Goal: Task Accomplishment & Management: Complete application form

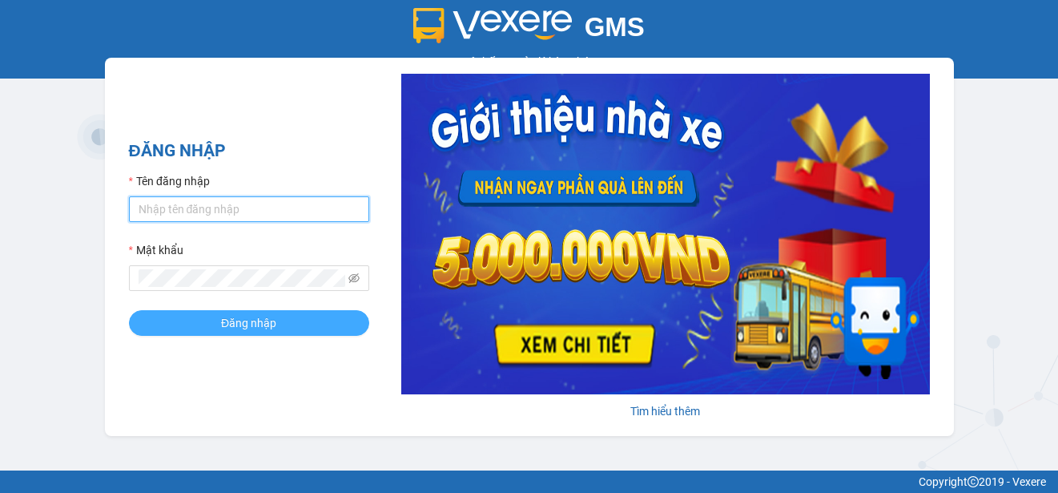
type input "ttngoc.halan"
click at [214, 328] on button "Đăng nhập" at bounding box center [249, 323] width 240 height 26
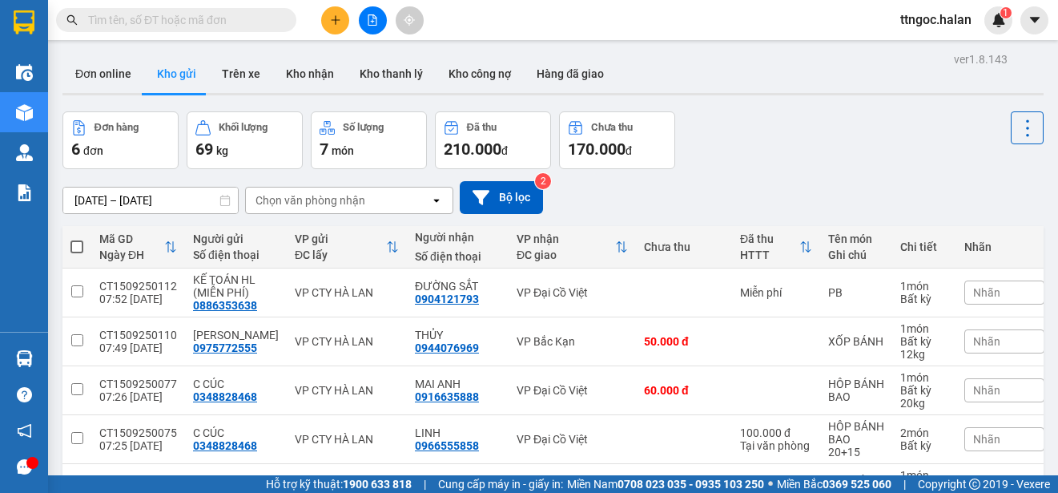
click at [125, 14] on input "text" at bounding box center [182, 20] width 189 height 18
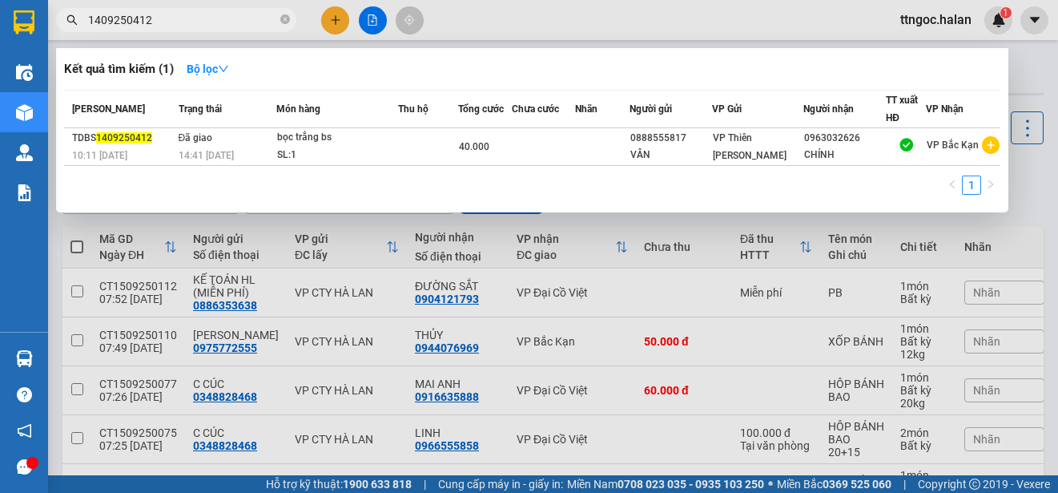
click at [220, 19] on input "1409250412" at bounding box center [182, 20] width 189 height 18
click at [112, 22] on input "1409250412" at bounding box center [182, 20] width 189 height 18
click at [182, 23] on input "1409250412" at bounding box center [182, 20] width 189 height 18
click at [137, 21] on input "1409250412" at bounding box center [182, 20] width 189 height 18
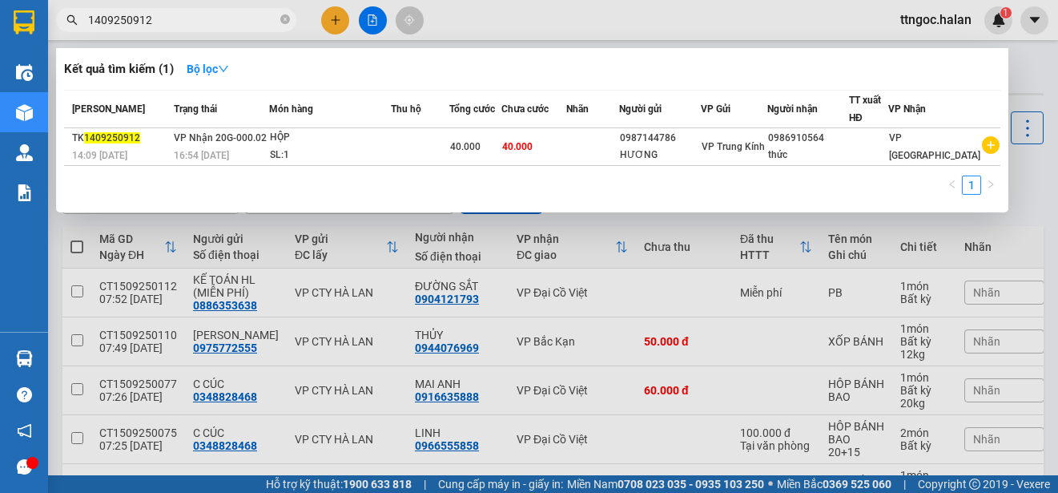
type input "1409250912"
click at [113, 154] on span "14:09 - 14/09" at bounding box center [99, 155] width 55 height 11
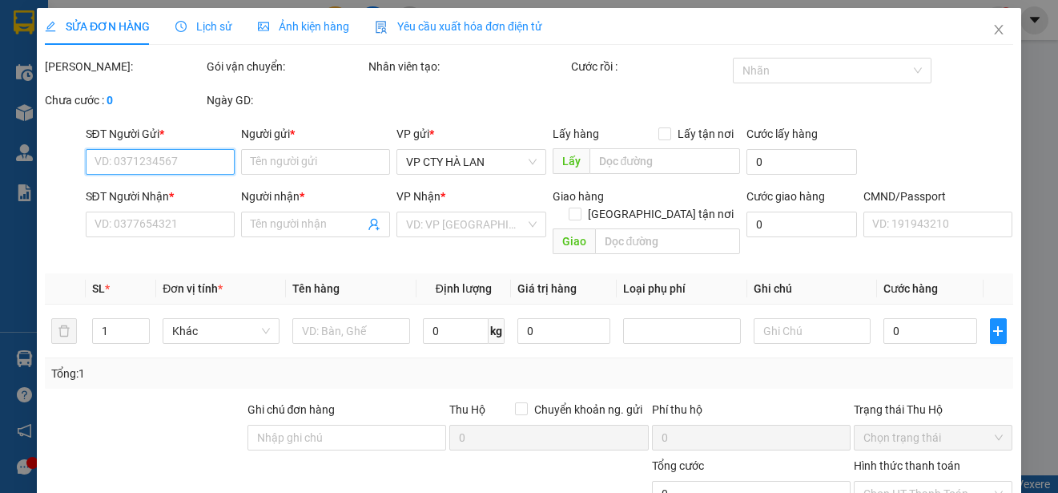
type input "0987144786"
type input "HƯƠNG"
type input "0986910564"
type input "thức"
type input "40.000"
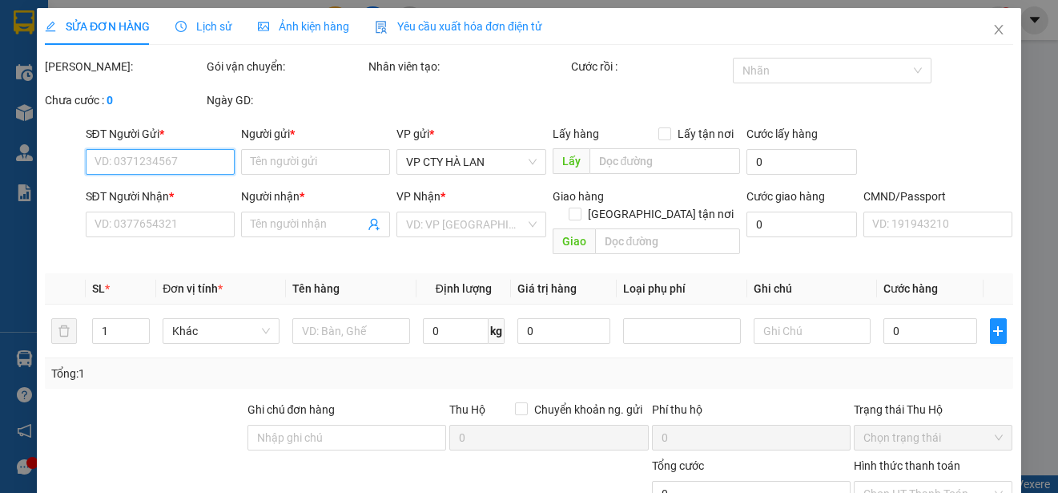
type input "40.000"
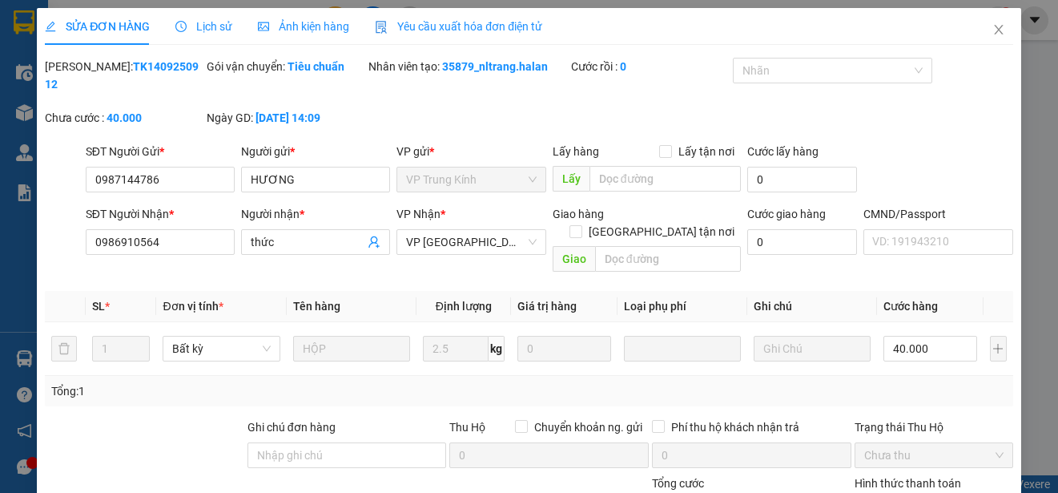
click at [486, 30] on span "Yêu cầu xuất hóa đơn điện tử" at bounding box center [458, 26] width 167 height 13
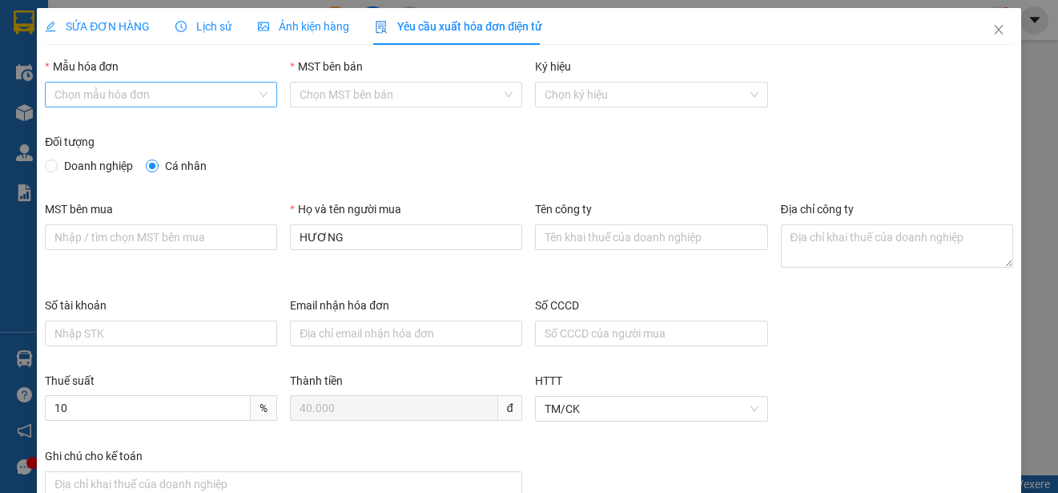
click at [185, 93] on input "Mẫu hóa đơn" at bounding box center [155, 95] width 202 height 24
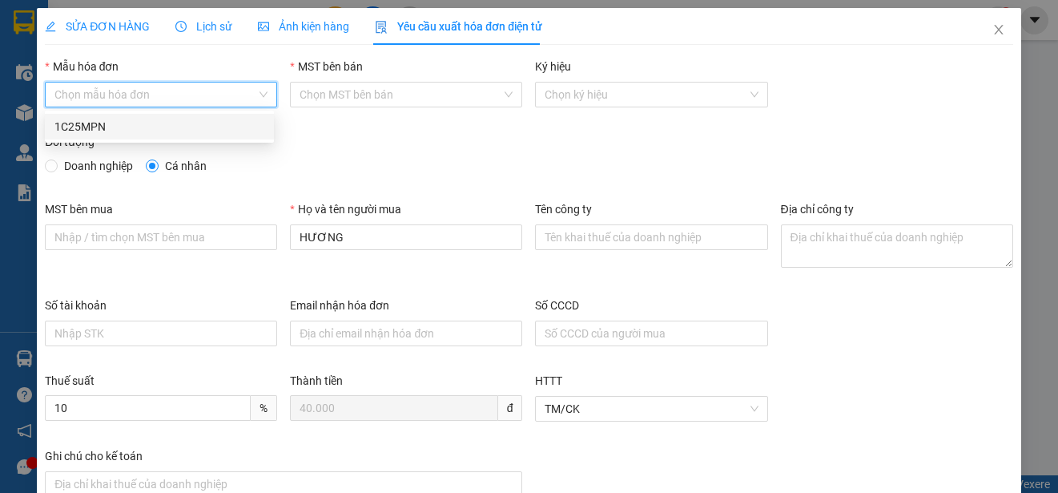
click at [92, 129] on div "1C25MPN" at bounding box center [159, 127] width 210 height 18
type input "8"
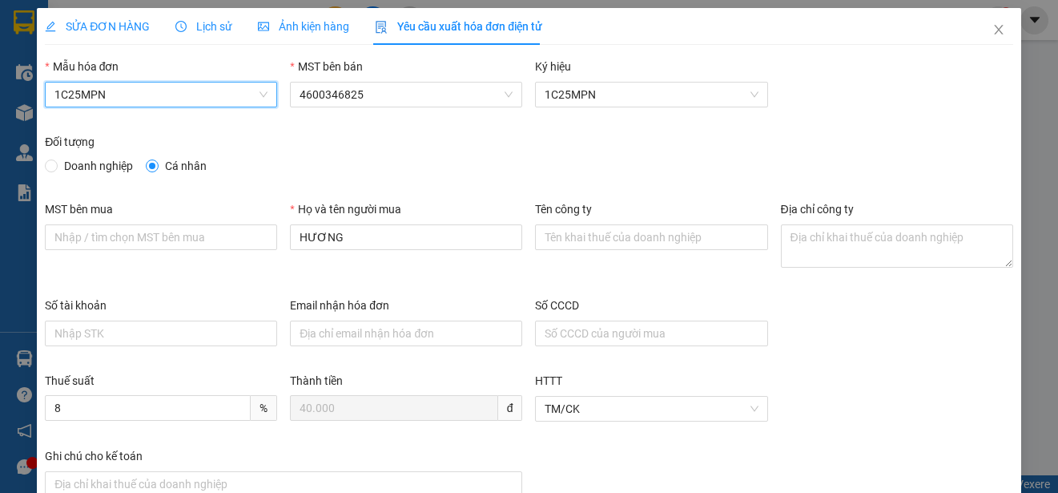
click at [62, 159] on span "Doanh nghiệp" at bounding box center [99, 166] width 82 height 18
click at [56, 159] on input "Doanh nghiệp" at bounding box center [50, 164] width 11 height 11
radio input "true"
radio input "false"
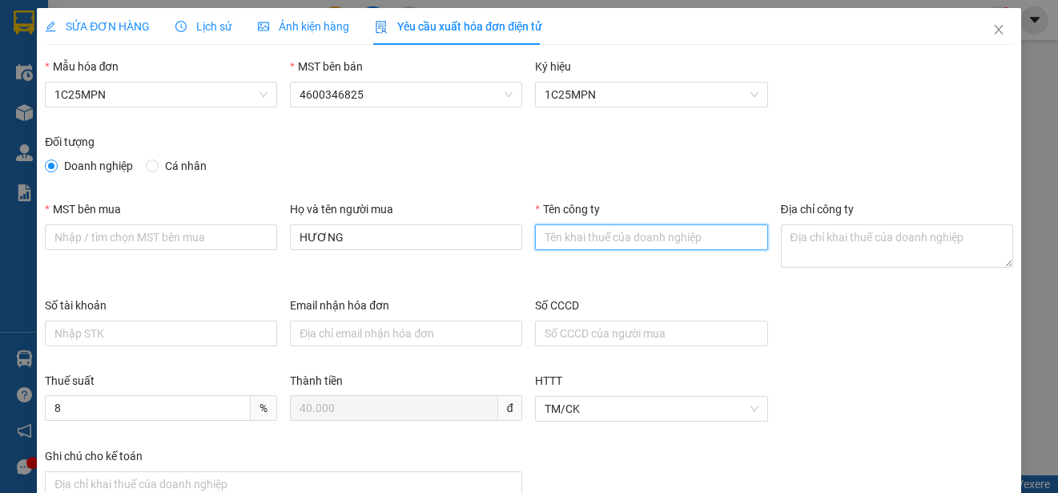
click at [570, 236] on input "Tên công ty" at bounding box center [651, 237] width 232 height 26
paste input "CÔNG TY TNHH SẢN XUẤT VÀ THƯƠNG MẠI VĂN TÂN"
type input "CÔNG TY TNHH SẢN XUẤT VÀ THƯƠNG MẠI VĂN TÂN"
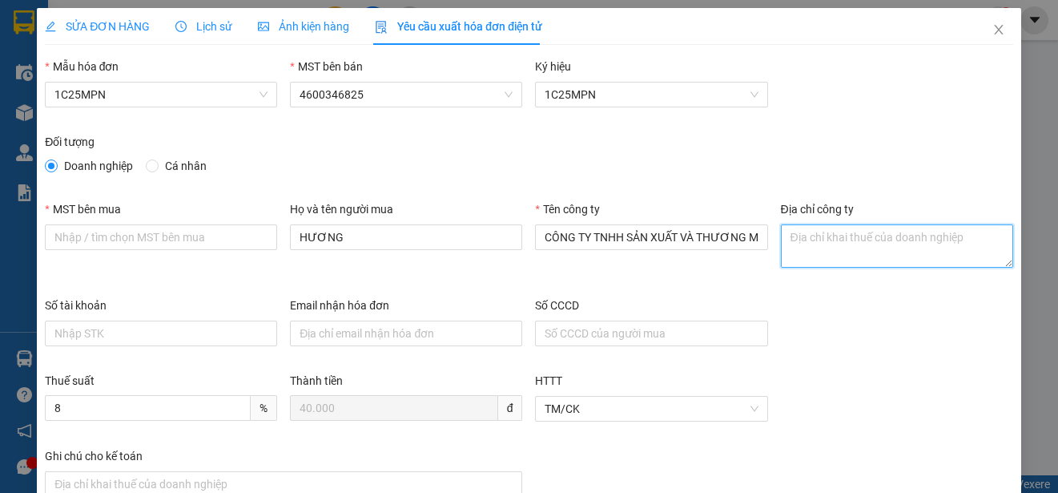
click at [825, 237] on textarea "Địa chỉ công ty" at bounding box center [897, 245] width 232 height 43
paste textarea "Tổ 1, Phường Phan Đình Phùng, Tỉnh Thái Nguyên, Việt Nam."
type textarea "Tổ 1, Phường Phan Đình Phùng, Tỉnh Thái Nguyên, Việt Nam."
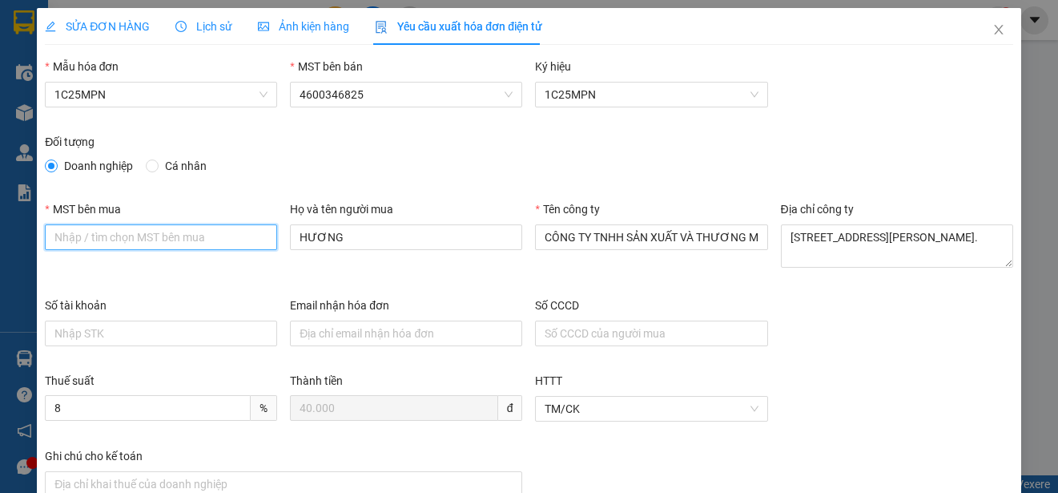
click at [63, 239] on input "MST bên mua" at bounding box center [161, 237] width 232 height 26
paste input "4601258843"
type input "4601258843"
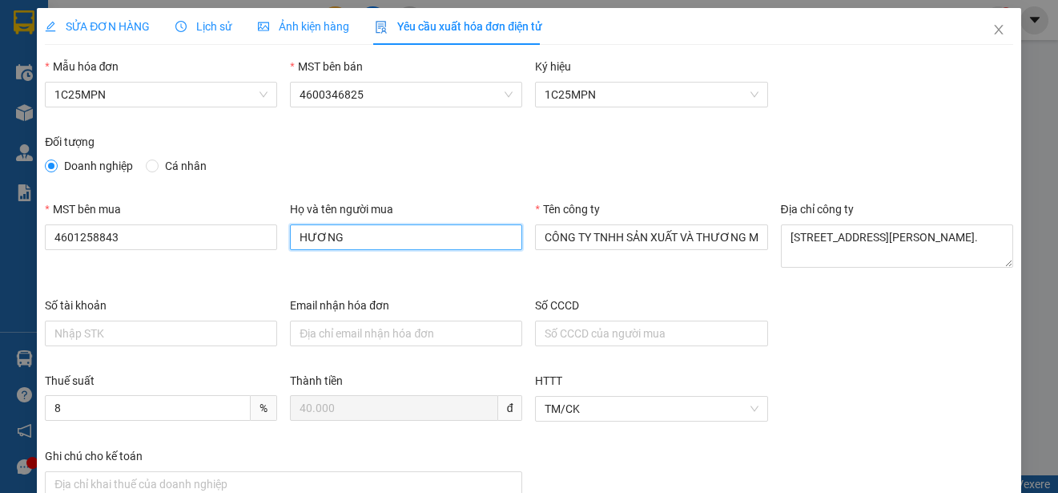
click at [337, 226] on input "HƯƠNG" at bounding box center [406, 237] width 232 height 26
paste input "Nguyễn Quang Thức"
type input "NGUYỄN QUANG THỨC"
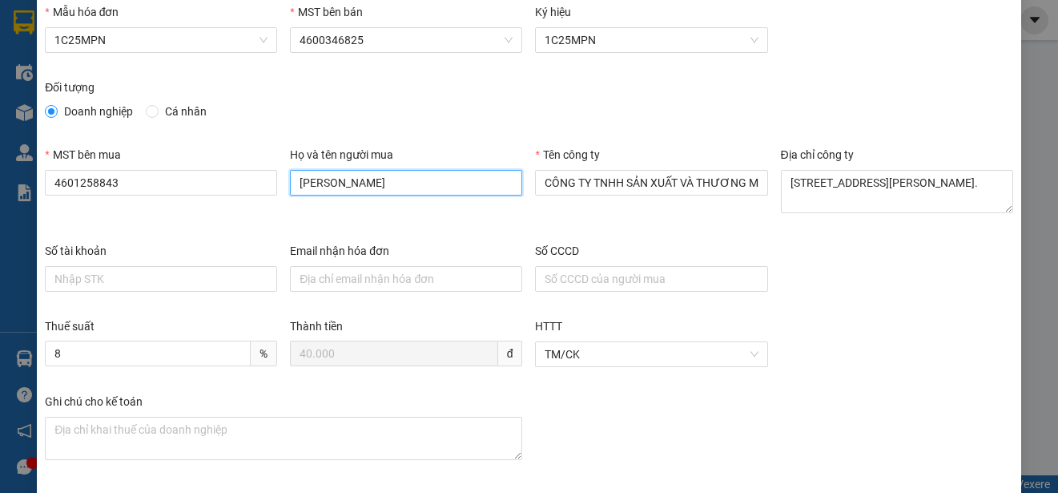
scroll to position [120, 0]
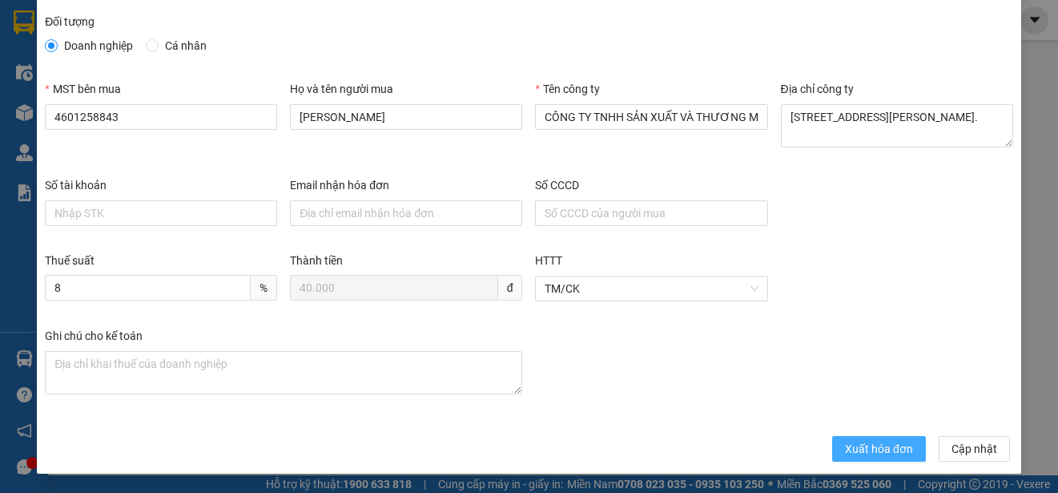
click at [867, 447] on span "Xuất hóa đơn" at bounding box center [879, 449] width 68 height 18
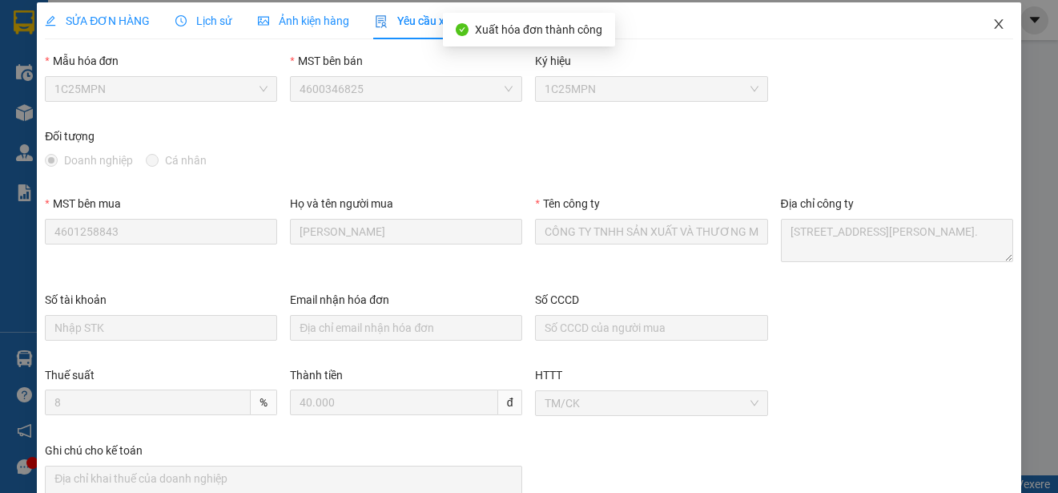
scroll to position [0, 0]
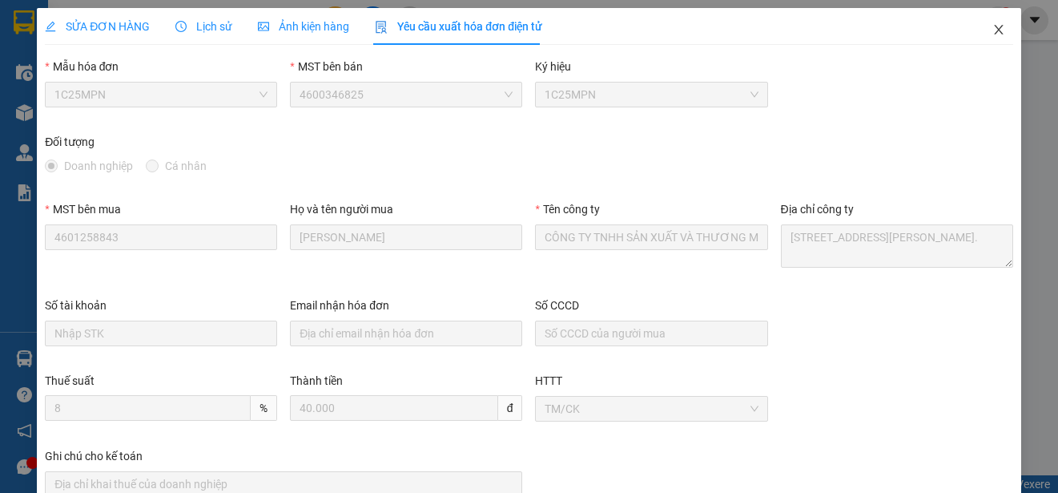
click at [993, 26] on icon "close" at bounding box center [999, 29] width 13 height 13
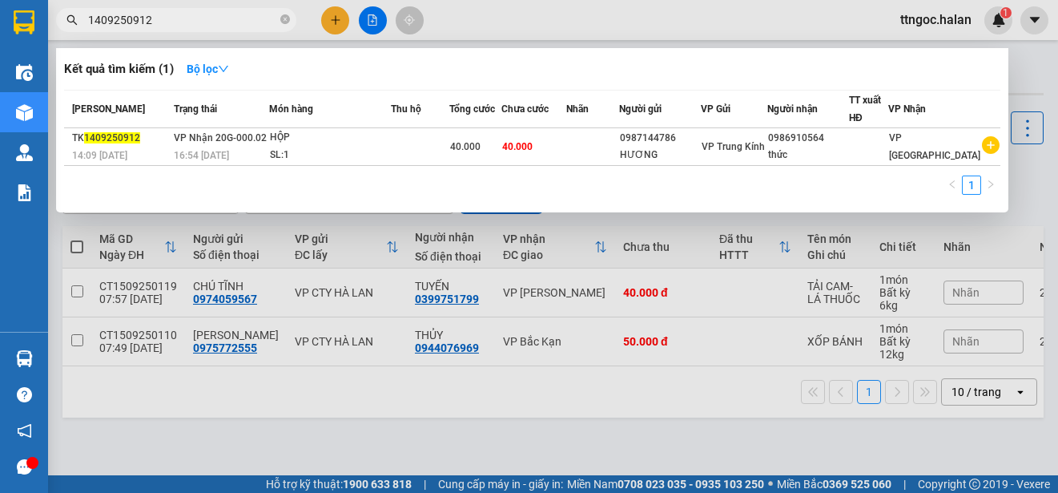
drag, startPoint x: 161, startPoint y: 17, endPoint x: 81, endPoint y: 21, distance: 80.2
click at [81, 21] on span "1409250912" at bounding box center [176, 20] width 240 height 24
type input "1309252172"
click at [89, 107] on span "Mã ĐH" at bounding box center [108, 108] width 73 height 11
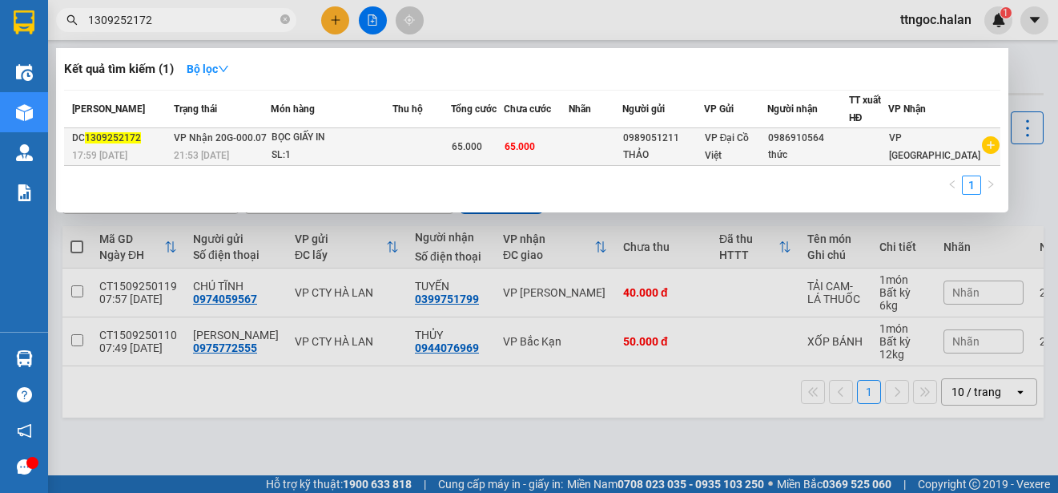
click at [94, 137] on span "1309252172" at bounding box center [113, 137] width 56 height 11
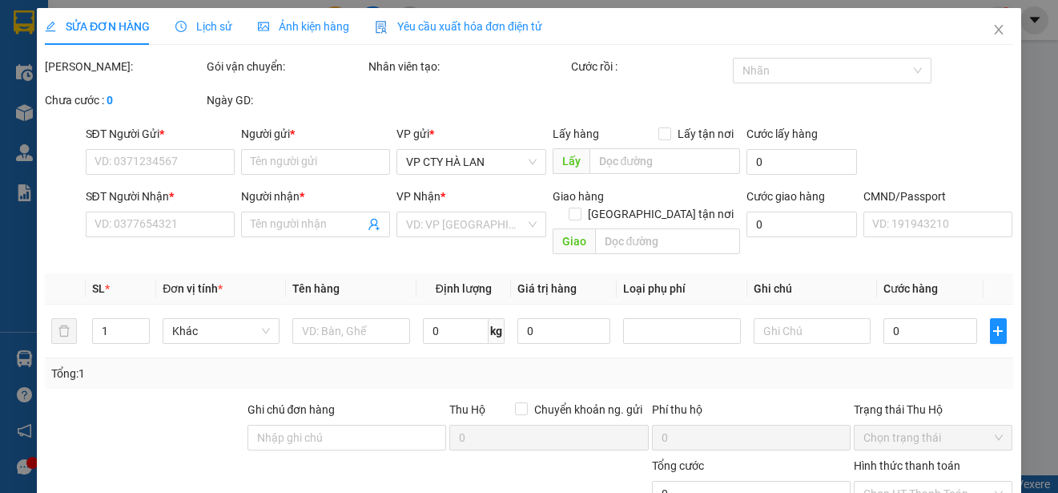
type input "0989051211"
type input "THẢO"
type input "0986910564"
type input "thức"
type input "65.000"
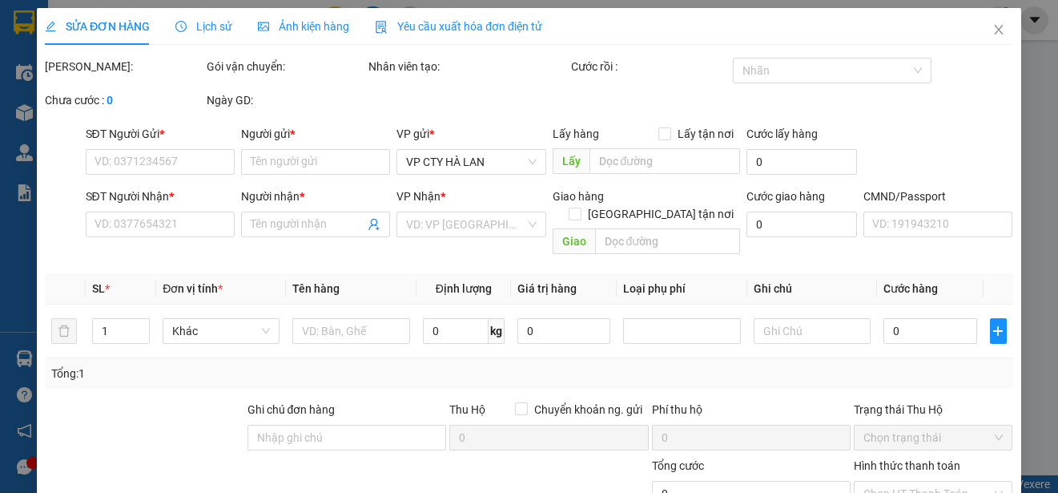
type input "65.000"
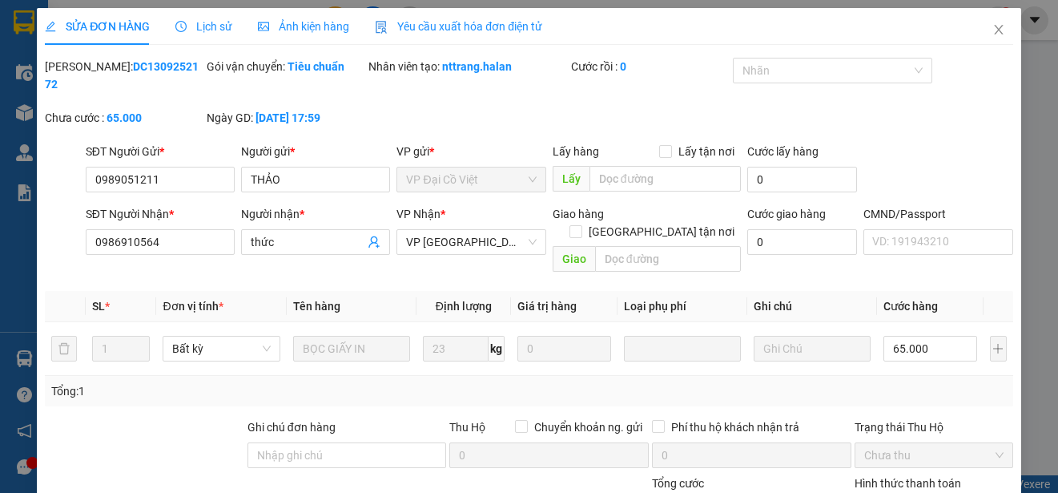
click at [426, 28] on span "Yêu cầu xuất hóa đơn điện tử" at bounding box center [458, 26] width 167 height 13
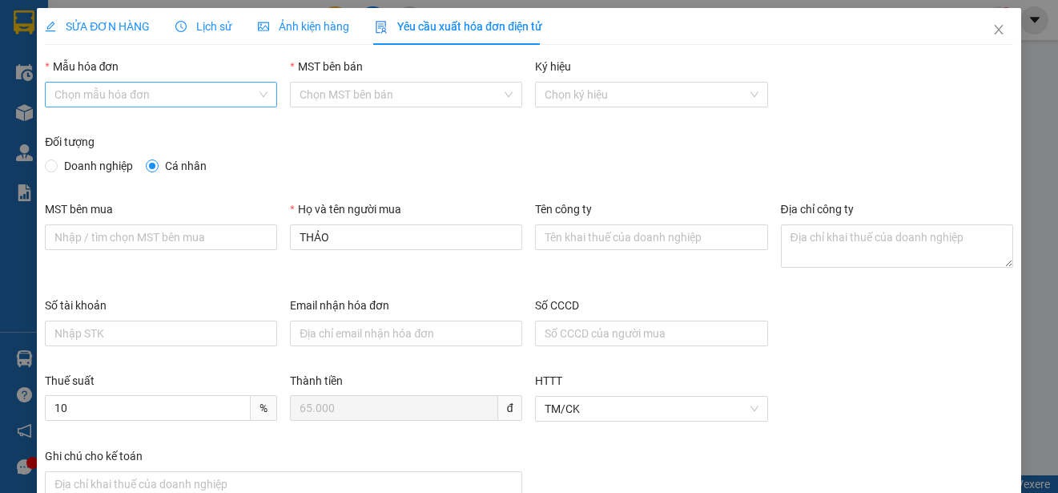
click at [191, 98] on input "Mẫu hóa đơn" at bounding box center [155, 95] width 202 height 24
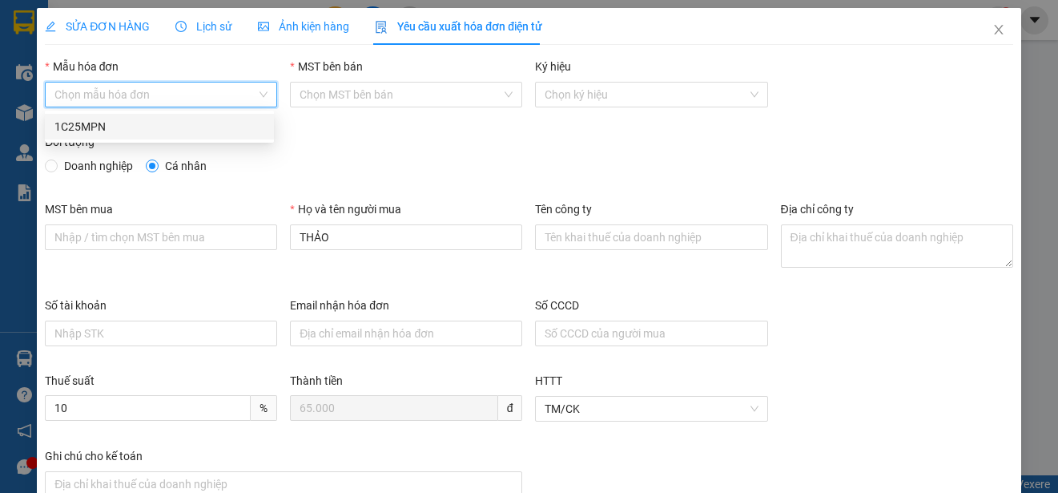
click at [92, 130] on div "1C25MPN" at bounding box center [159, 127] width 210 height 18
type input "8"
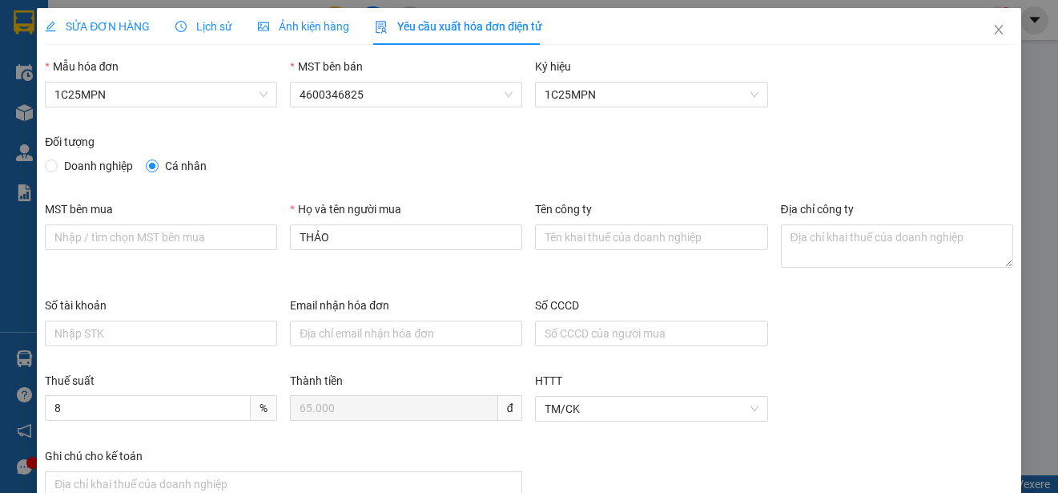
click at [81, 168] on span "Doanh nghiệp" at bounding box center [99, 166] width 82 height 18
click at [56, 168] on input "Doanh nghiệp" at bounding box center [50, 164] width 11 height 11
radio input "true"
radio input "false"
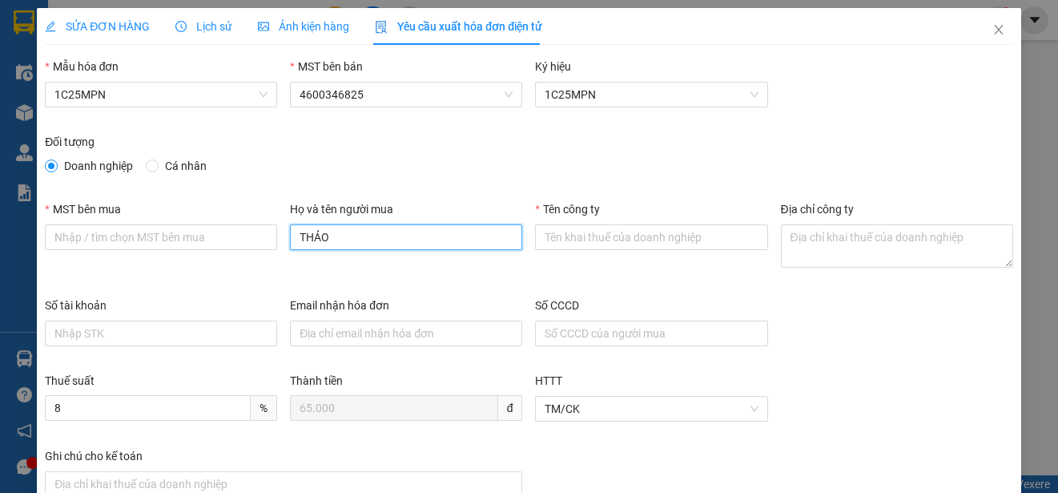
click at [308, 238] on input "THẢO" at bounding box center [406, 237] width 232 height 26
paste input "Nguyễn Quang Thức"
type input "NGUYỄN QUANG THỨC"
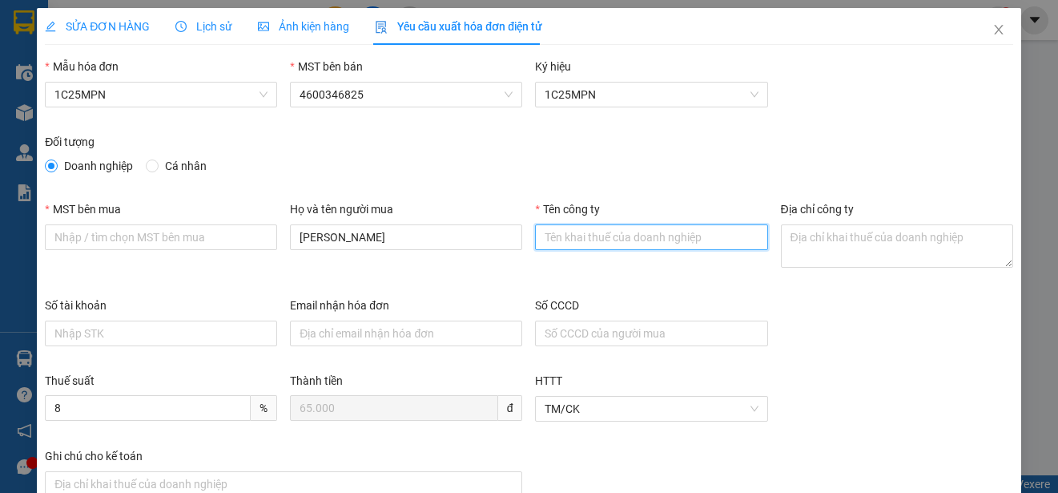
click at [578, 233] on input "Tên công ty" at bounding box center [651, 237] width 232 height 26
paste input "Tổ 1, Phường Phan Đình Phùng, Tỉnh Thái Nguyên, Việt Nam."
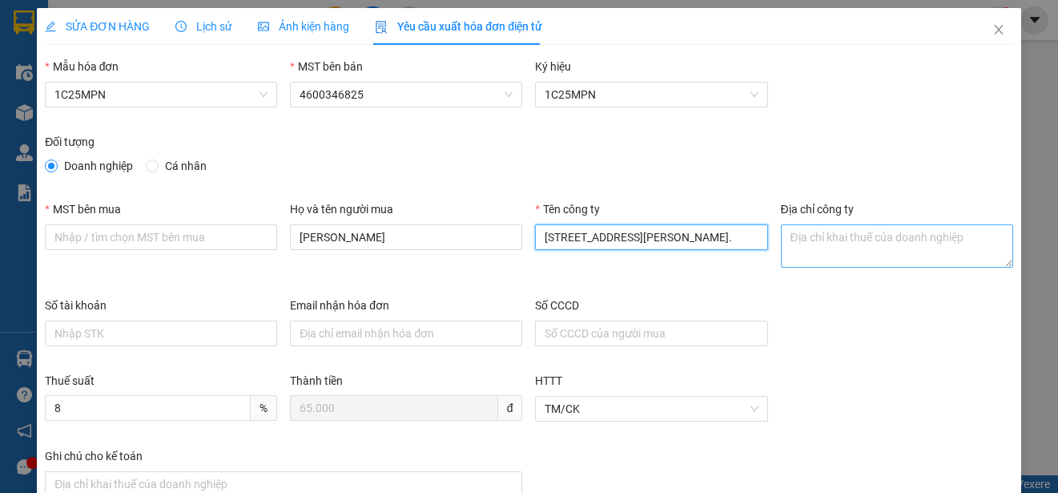
type input "Tổ 1, Phường Phan Đình Phùng, Tỉnh Thái Nguyên, Việt Nam."
click at [800, 250] on textarea "Địa chỉ công ty" at bounding box center [897, 245] width 232 height 43
paste textarea "Tổ 1, Phường Phan Đình Phùng, Tỉnh Thái Nguyên, Việt Nam."
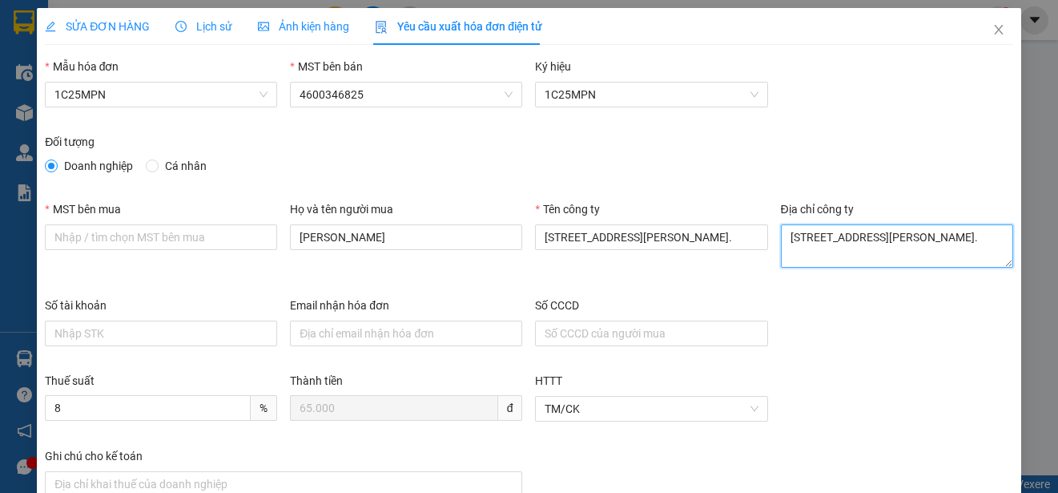
scroll to position [13, 0]
type textarea "Tổ 1, Phường Phan Đình Phùng, Tỉnh Thái Nguyên, Việt Nam."
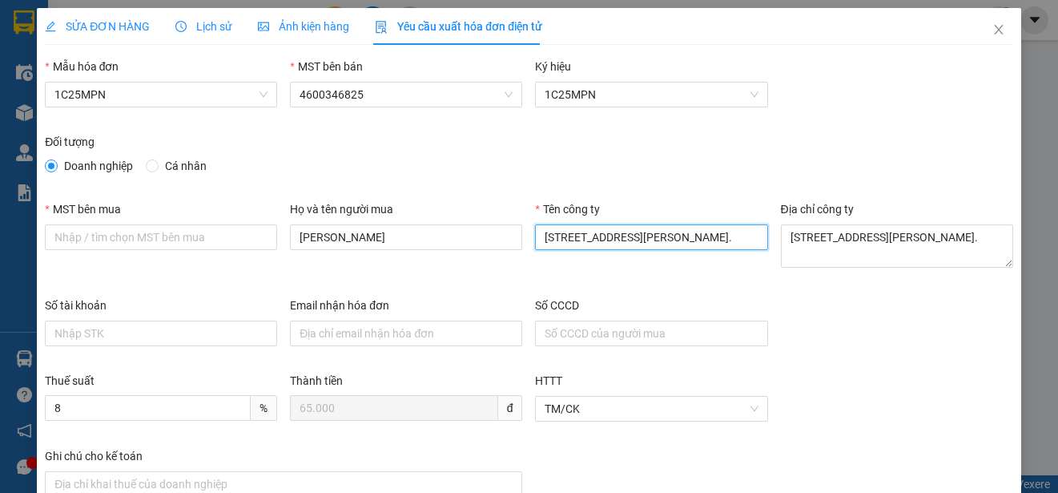
click at [614, 244] on input "Tổ 1, Phường Phan Đình Phùng, Tỉnh Thái Nguyên, Việt Nam." at bounding box center [651, 237] width 232 height 26
paste input "CÔNG TY TNHH SẢN XUẤT VÀ THƯƠNG MẠI VĂN TÂN"
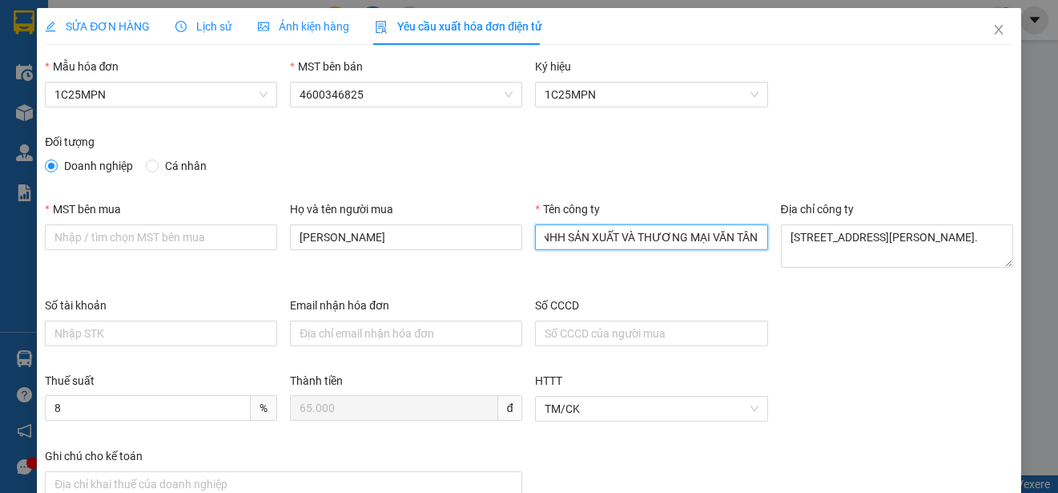
type input "CÔNG TY TNHH SẢN XUẤT VÀ THƯƠNG MẠI VĂN TÂN"
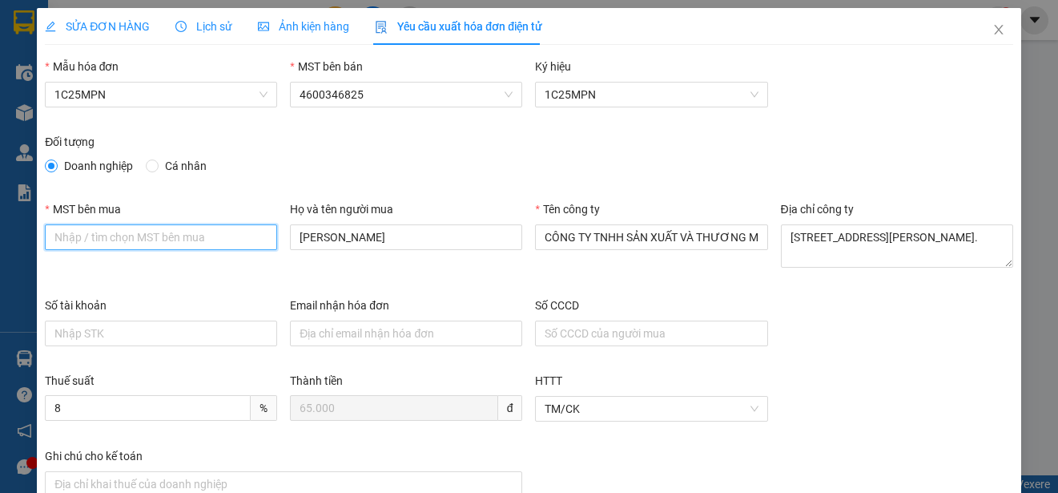
click at [79, 241] on input "MST bên mua" at bounding box center [161, 237] width 232 height 26
paste input "4601258843"
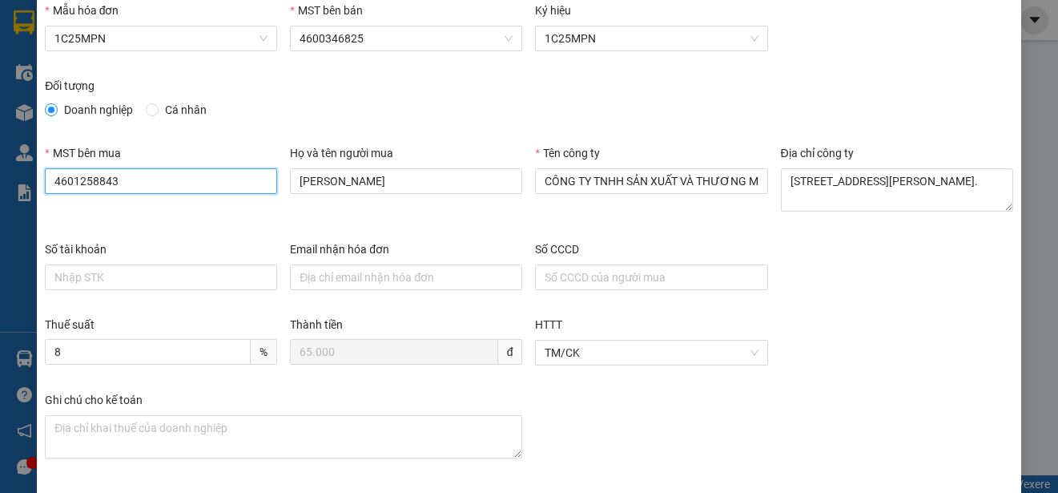
scroll to position [120, 0]
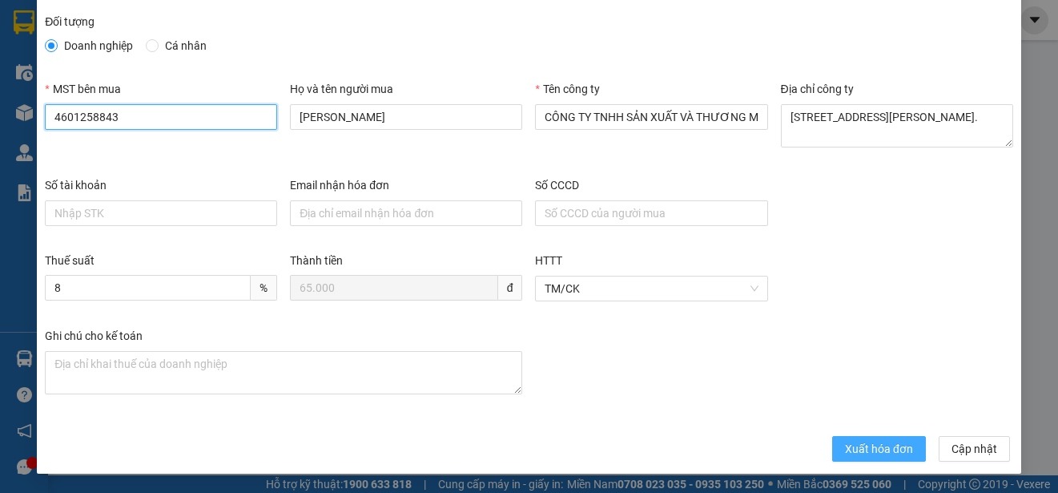
type input "4601258843"
click at [845, 441] on span "Xuất hóa đơn" at bounding box center [879, 449] width 68 height 18
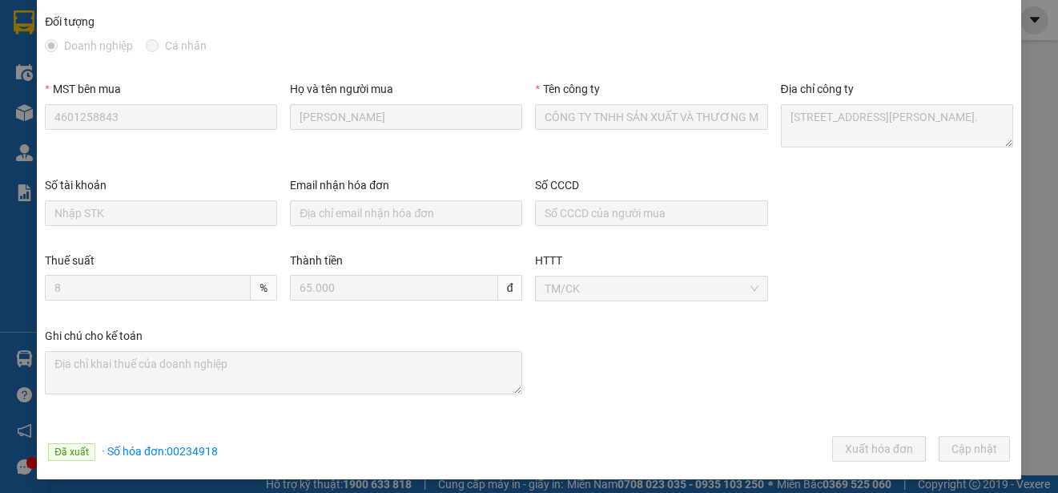
scroll to position [0, 0]
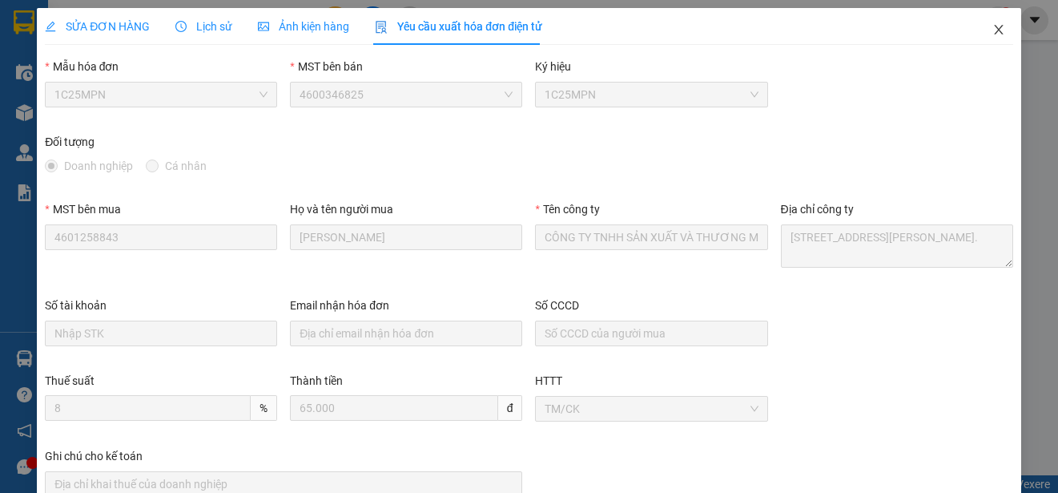
click at [993, 28] on icon "close" at bounding box center [999, 29] width 13 height 13
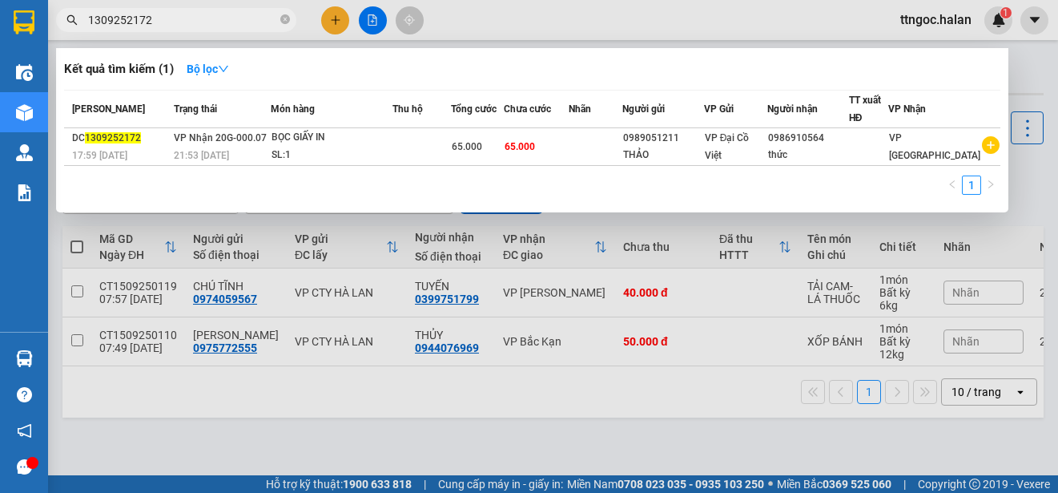
drag, startPoint x: 153, startPoint y: 21, endPoint x: 127, endPoint y: 17, distance: 26.7
click at [127, 17] on input "1309252172" at bounding box center [182, 20] width 189 height 18
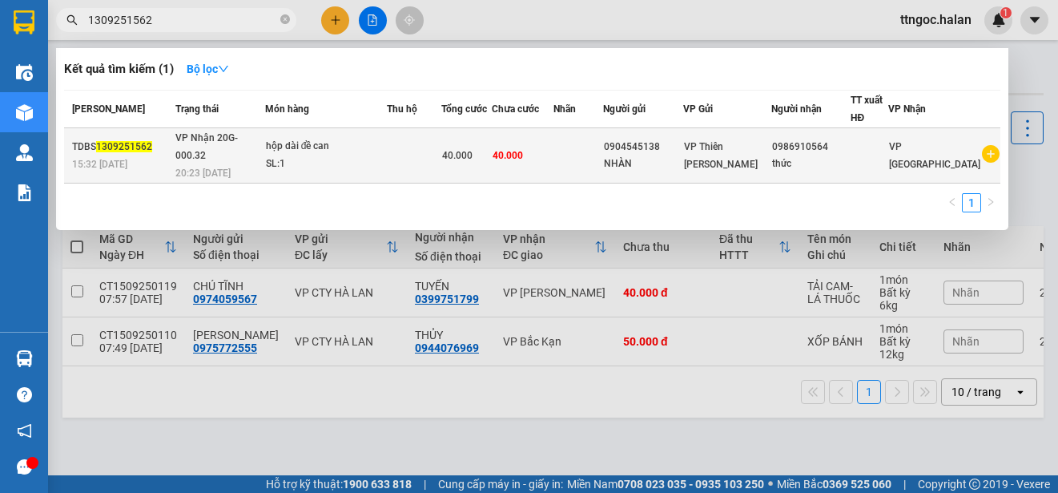
type input "1309251562"
click at [116, 141] on span "1309251562" at bounding box center [124, 146] width 56 height 11
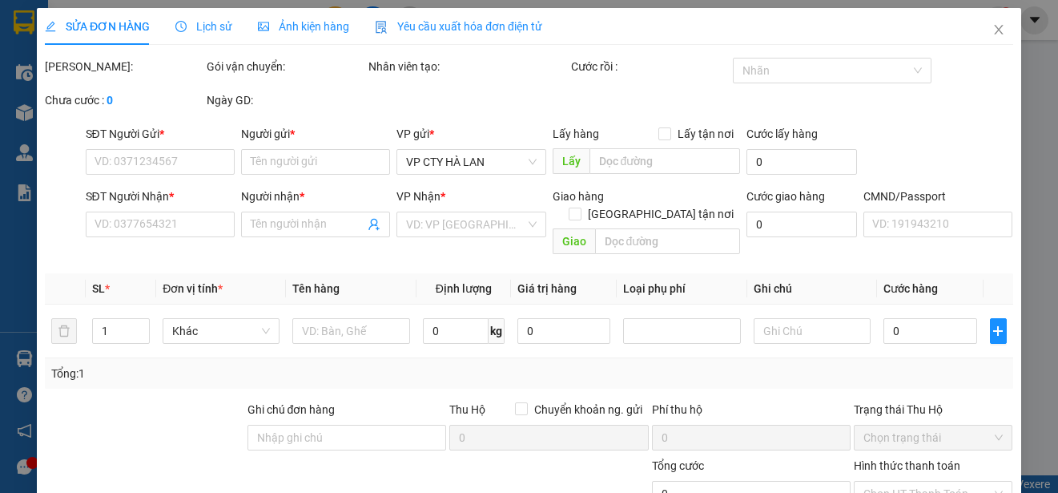
type input "0904545138"
type input "NHÀN"
type input "0986910564"
type input "thức"
type input "40.000"
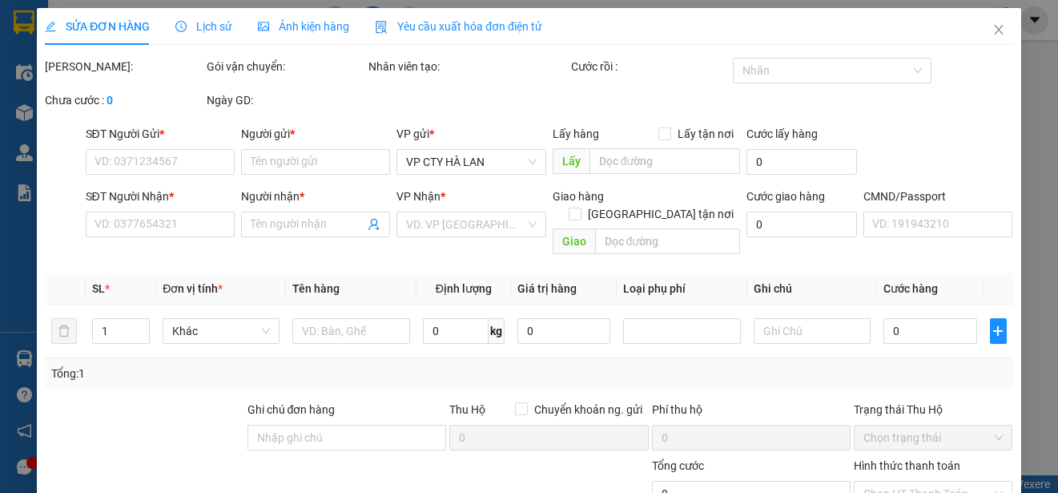
type input "40.000"
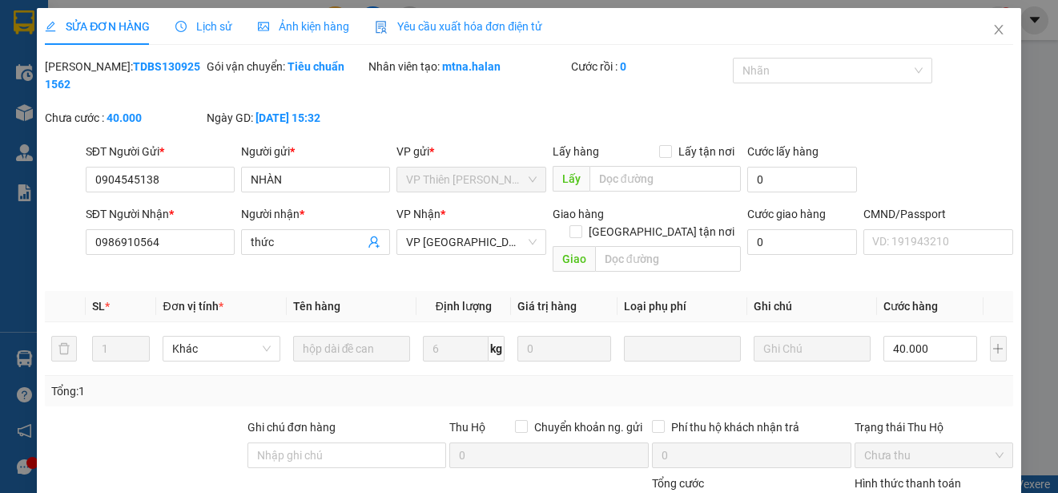
click at [462, 26] on span "Yêu cầu xuất hóa đơn điện tử" at bounding box center [458, 26] width 167 height 13
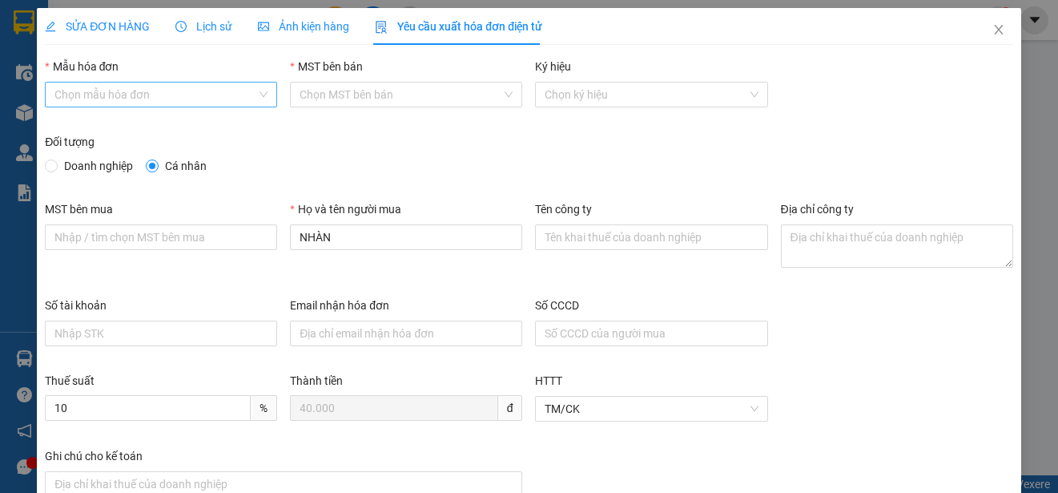
click at [155, 92] on input "Mẫu hóa đơn" at bounding box center [155, 95] width 202 height 24
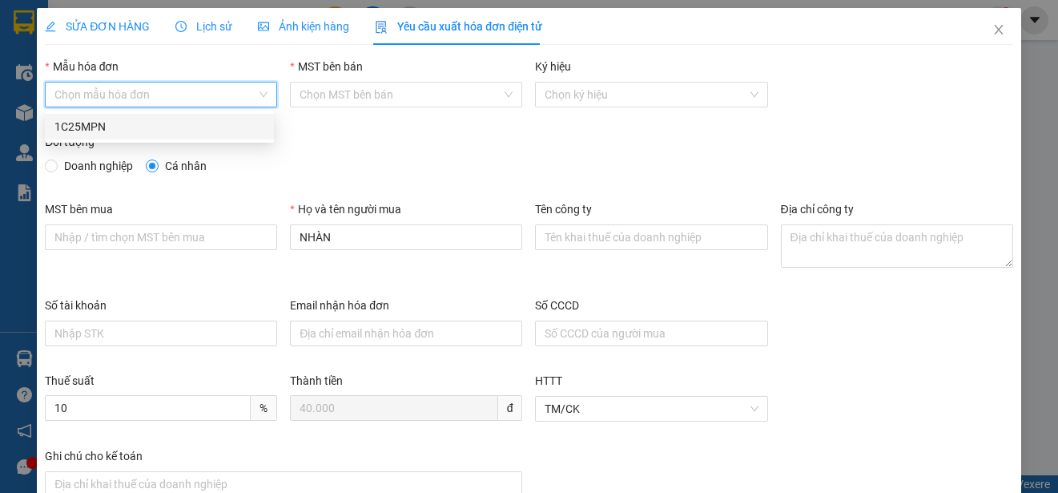
click at [83, 124] on div "1C25MPN" at bounding box center [159, 127] width 210 height 18
type input "8"
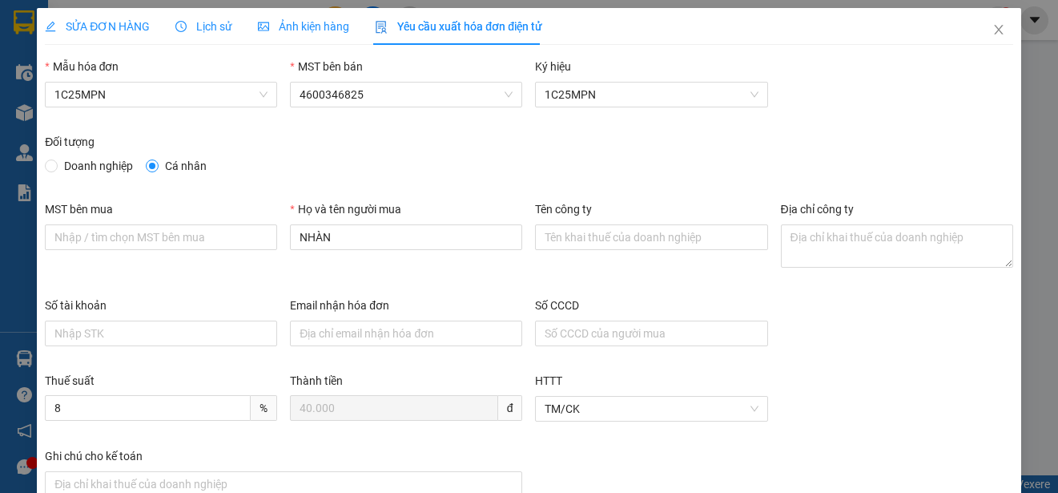
click at [86, 173] on span "Doanh nghiệp" at bounding box center [99, 166] width 82 height 18
click at [56, 171] on input "Doanh nghiệp" at bounding box center [50, 164] width 11 height 11
radio input "true"
radio input "false"
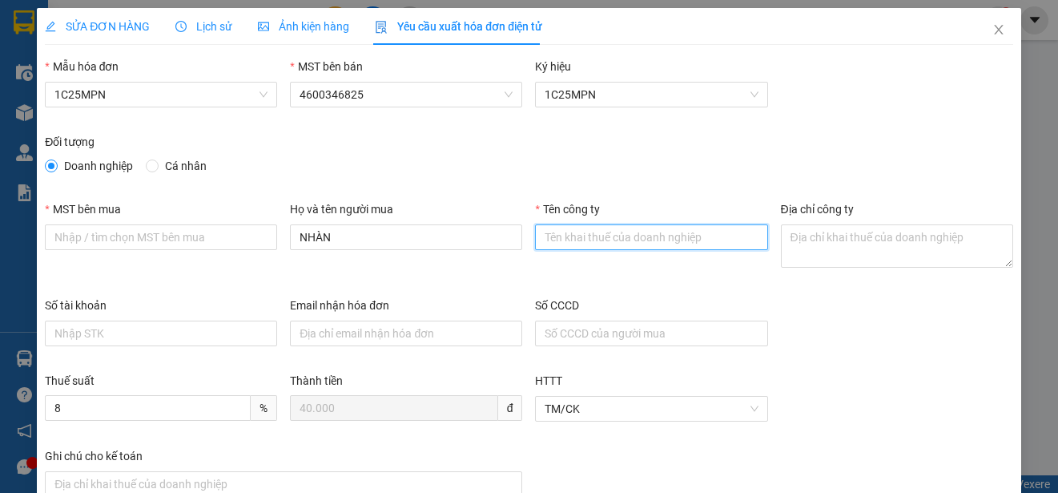
click at [568, 238] on input "Tên công ty" at bounding box center [651, 237] width 232 height 26
paste input "CÔNG TY TNHH SẢN XUẤT VÀ THƯƠNG MẠI VĂN TÂN"
type input "CÔNG TY TNHH SẢN XUẤT VÀ THƯƠNG MẠI VĂN TÂN"
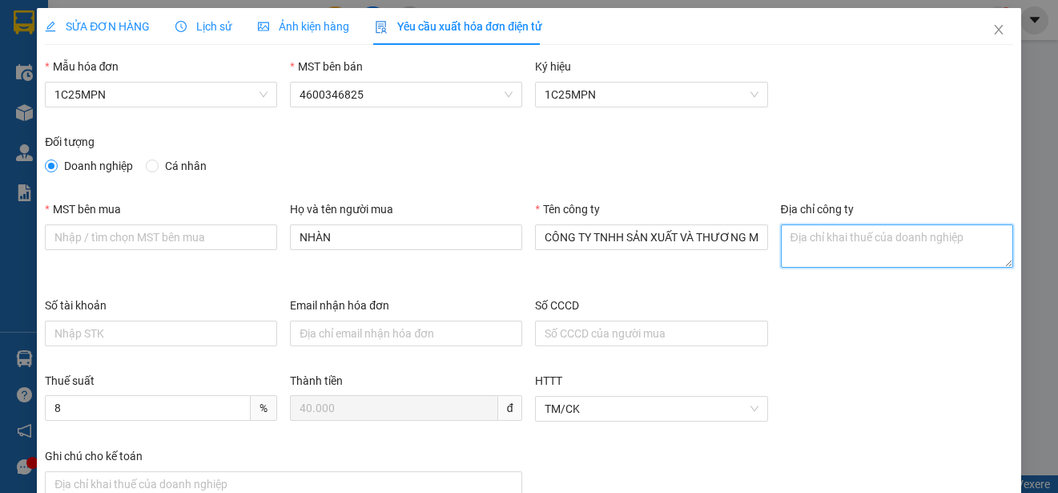
click at [788, 242] on textarea "Địa chỉ công ty" at bounding box center [897, 245] width 232 height 43
paste textarea "Tổ 1, Phường Phan Đình Phùng, Tỉnh Thái Nguyên, Việt Nam."
type textarea "Tổ 1, Phường Phan Đình Phùng, Tỉnh Thái Nguyên, Việt Nam."
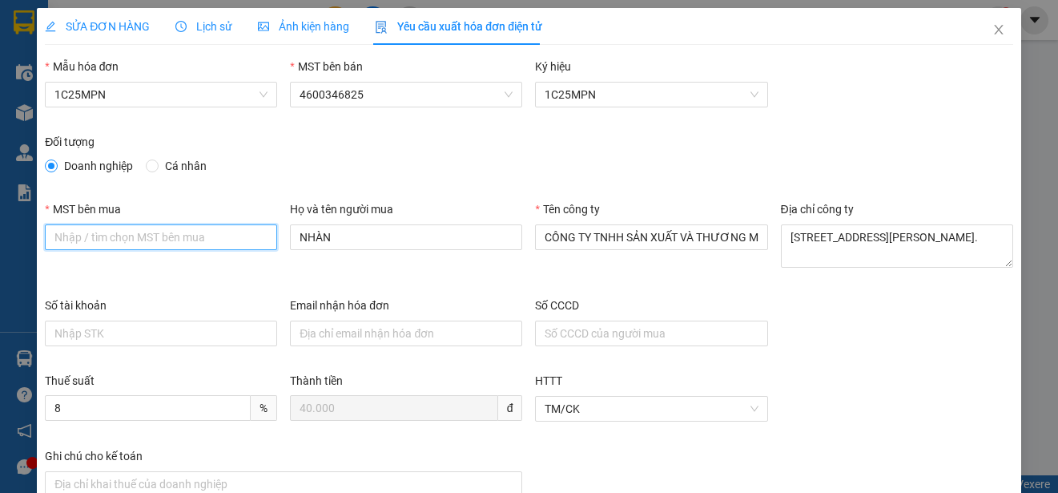
click at [67, 239] on input "MST bên mua" at bounding box center [161, 237] width 232 height 26
paste input "4601258843"
type input "4601258843"
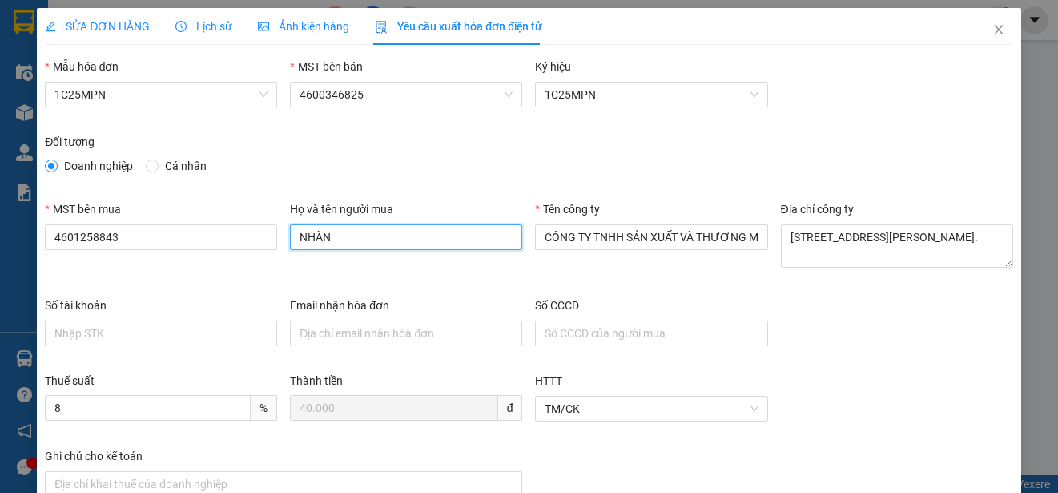
click at [309, 240] on input "NHÀN" at bounding box center [406, 237] width 232 height 26
type input "NGUYỄN QUANG THỨC"
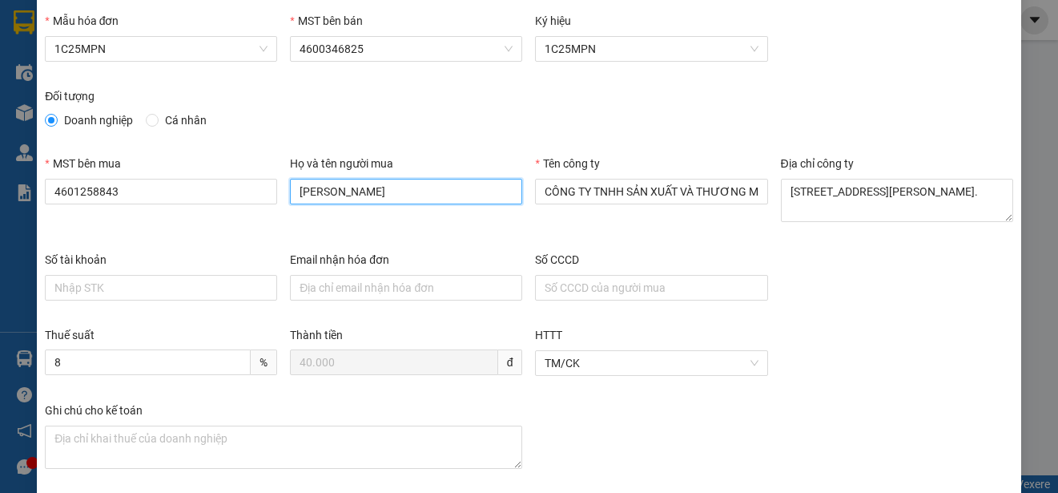
scroll to position [120, 0]
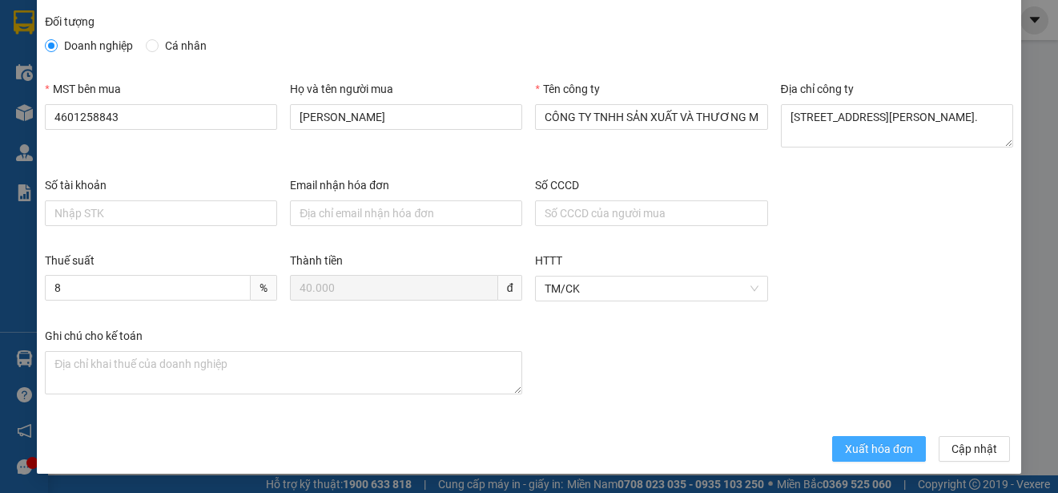
click at [853, 445] on span "Xuất hóa đơn" at bounding box center [879, 449] width 68 height 18
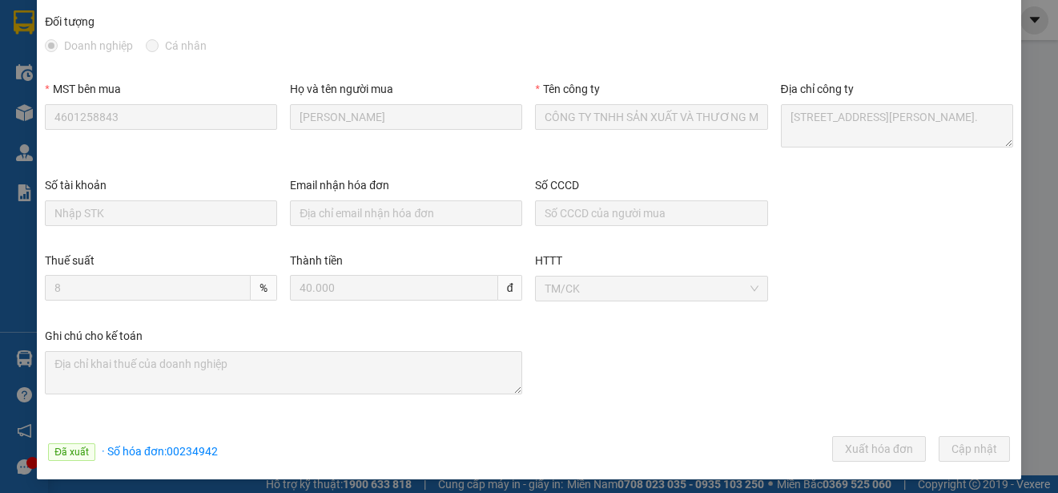
scroll to position [0, 0]
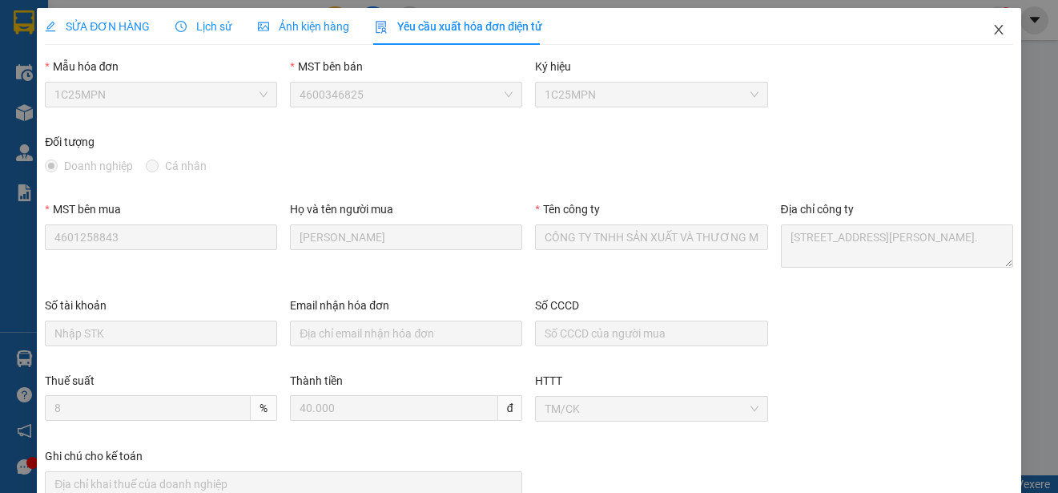
click at [993, 30] on icon "close" at bounding box center [999, 29] width 13 height 13
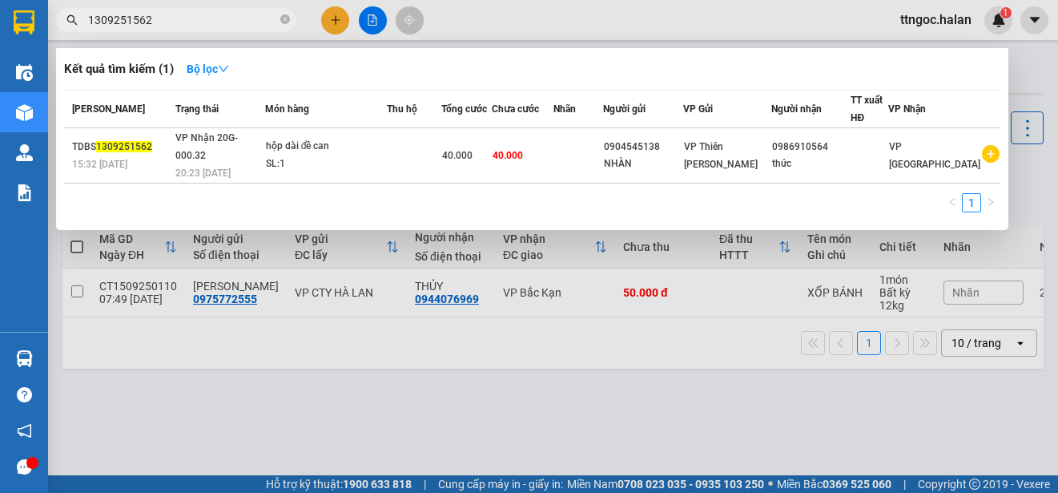
drag, startPoint x: 151, startPoint y: 21, endPoint x: 138, endPoint y: 16, distance: 13.7
click at [138, 16] on input "1309251562" at bounding box center [182, 20] width 189 height 18
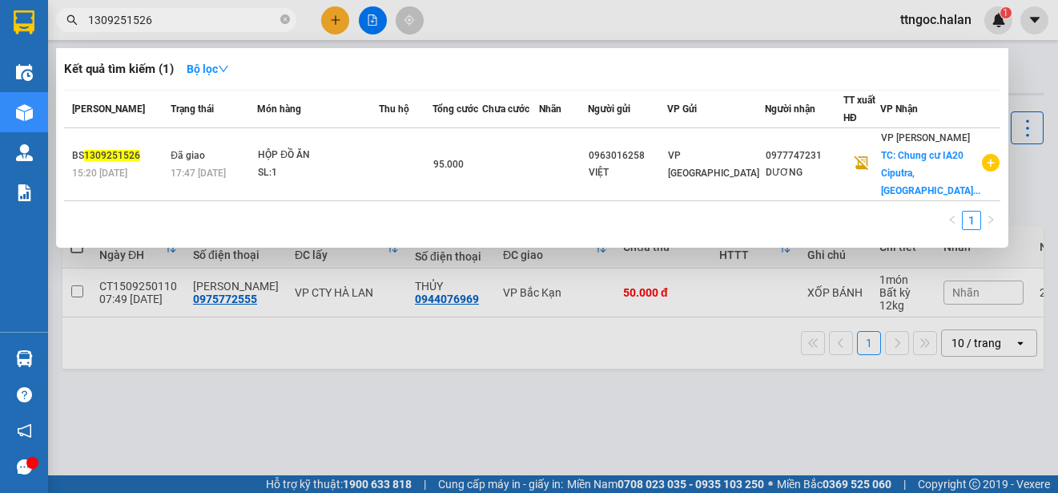
click at [99, 22] on input "1309251526" at bounding box center [182, 20] width 189 height 18
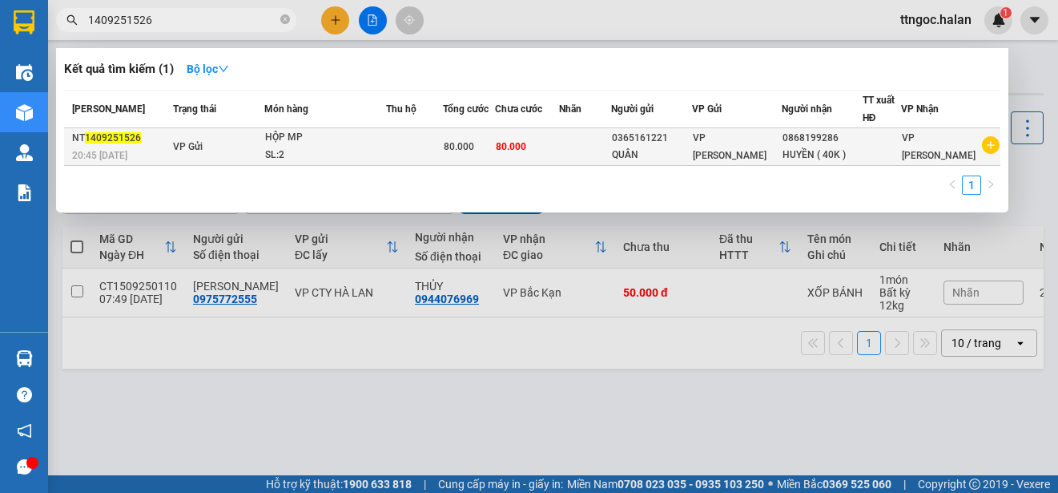
type input "1409251526"
click at [102, 145] on div "NT 1409251526" at bounding box center [120, 138] width 96 height 17
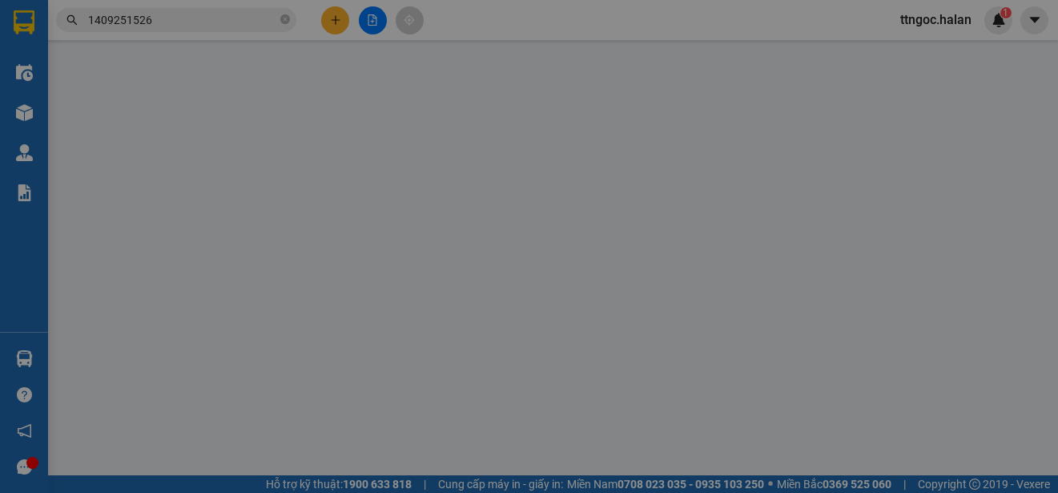
type input "0365161221"
type input "QUÂN"
type input "0868199286"
type input "HUYỀN ( 40K )"
type input "80.000"
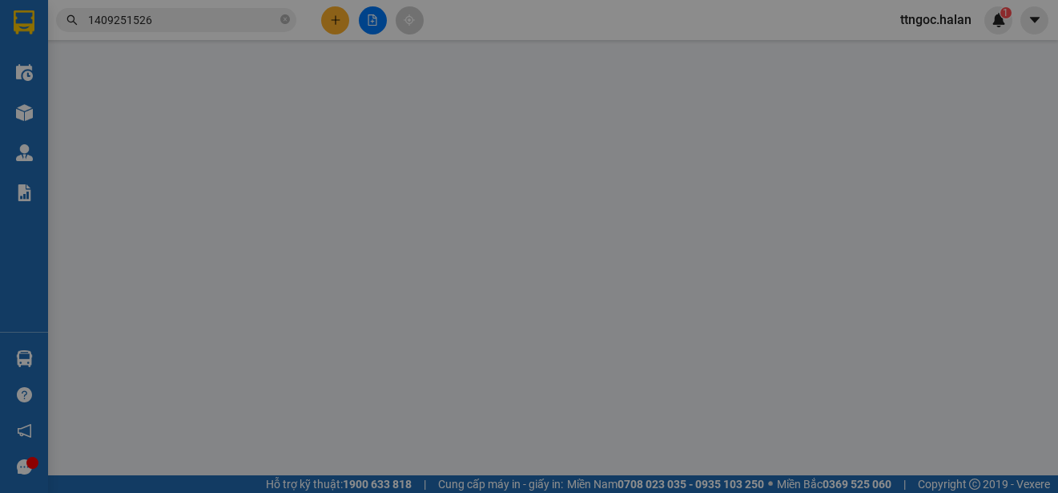
type input "80.000"
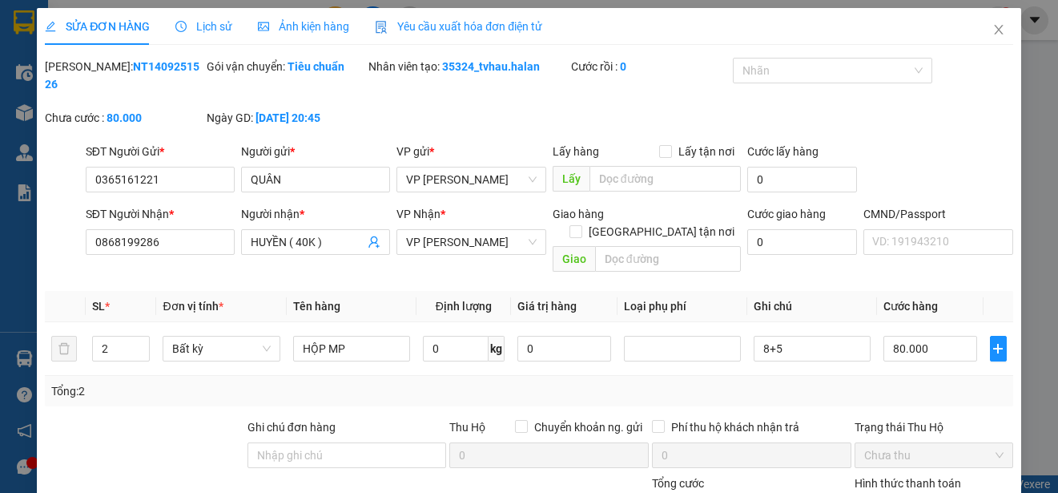
click at [462, 30] on span "Yêu cầu xuất hóa đơn điện tử" at bounding box center [458, 26] width 167 height 13
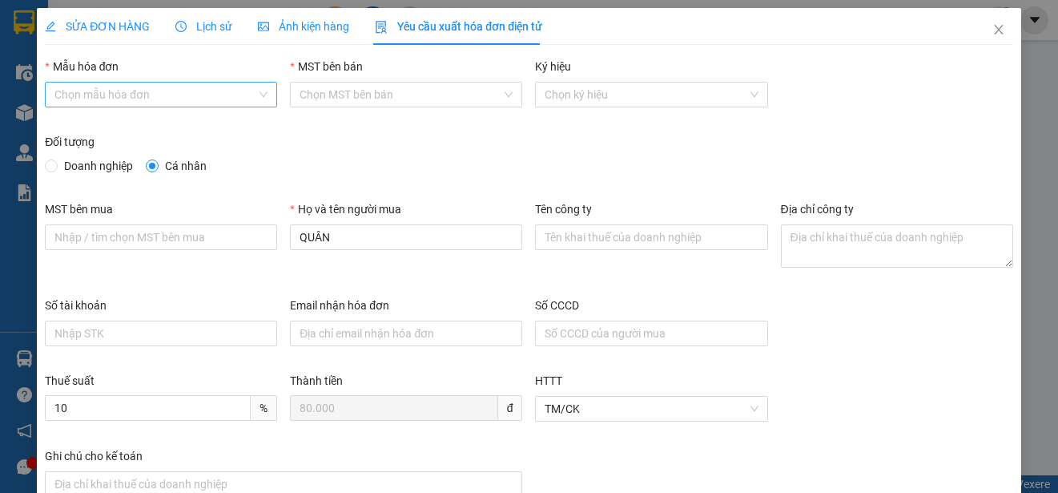
click at [249, 86] on input "Mẫu hóa đơn" at bounding box center [155, 95] width 202 height 24
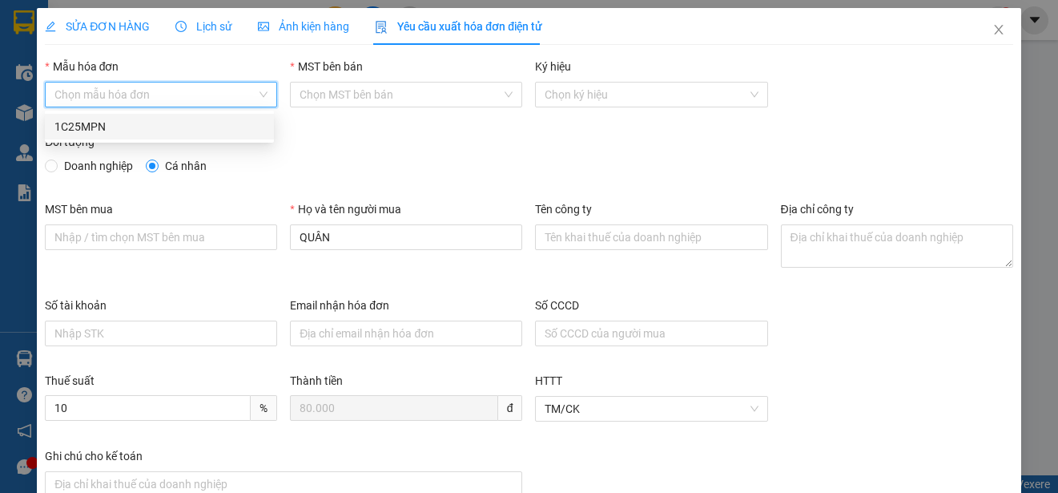
click at [101, 127] on div "1C25MPN" at bounding box center [159, 127] width 210 height 18
type input "8"
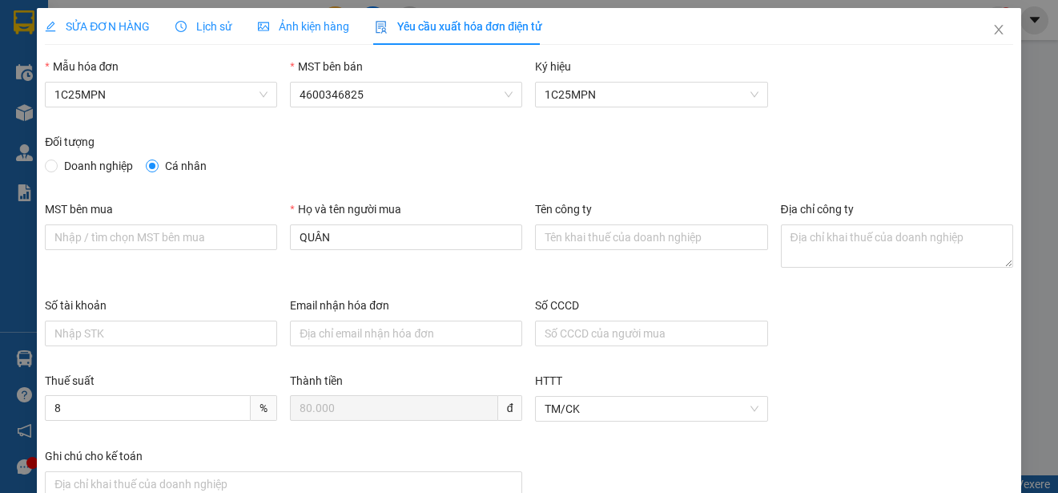
click at [91, 164] on span "Doanh nghiệp" at bounding box center [99, 166] width 82 height 18
click at [56, 164] on input "Doanh nghiệp" at bounding box center [50, 164] width 11 height 11
radio input "true"
radio input "false"
click at [993, 27] on icon "close" at bounding box center [999, 29] width 13 height 13
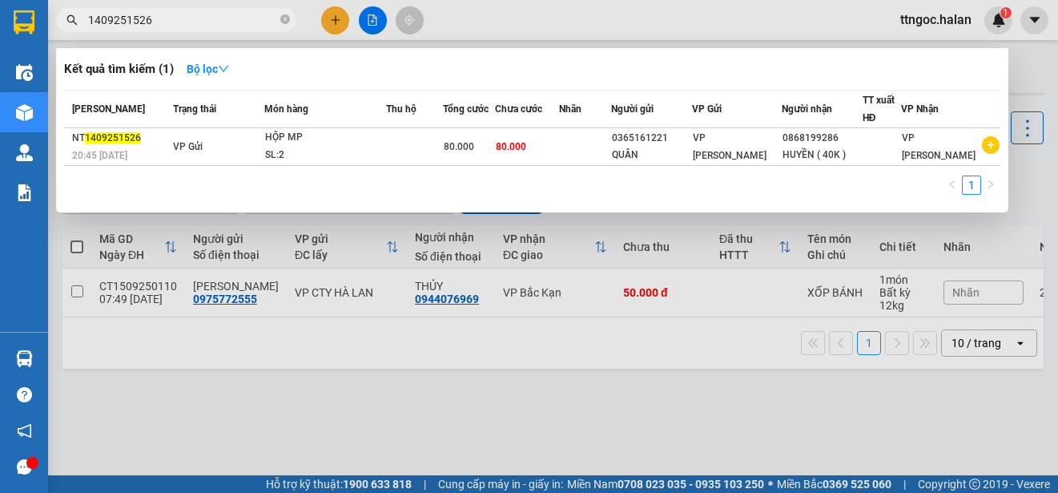
click at [173, 22] on input "1409251526" at bounding box center [182, 20] width 189 height 18
click at [164, 24] on input "1409251526" at bounding box center [182, 20] width 189 height 18
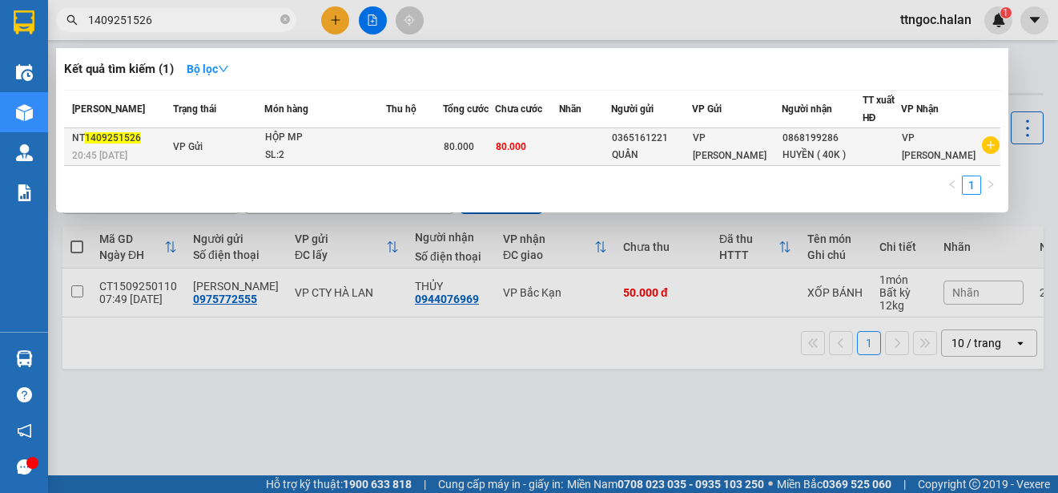
click at [132, 147] on div "20:45 - 14/09" at bounding box center [120, 156] width 96 height 18
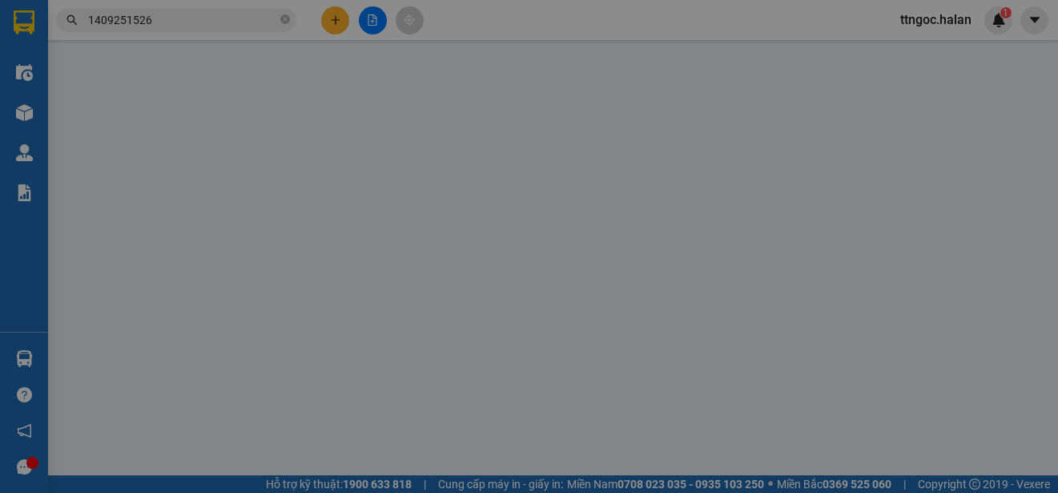
type input "0365161221"
type input "QUÂN"
type input "0868199286"
type input "HUYỀN ( 40K )"
type input "80.000"
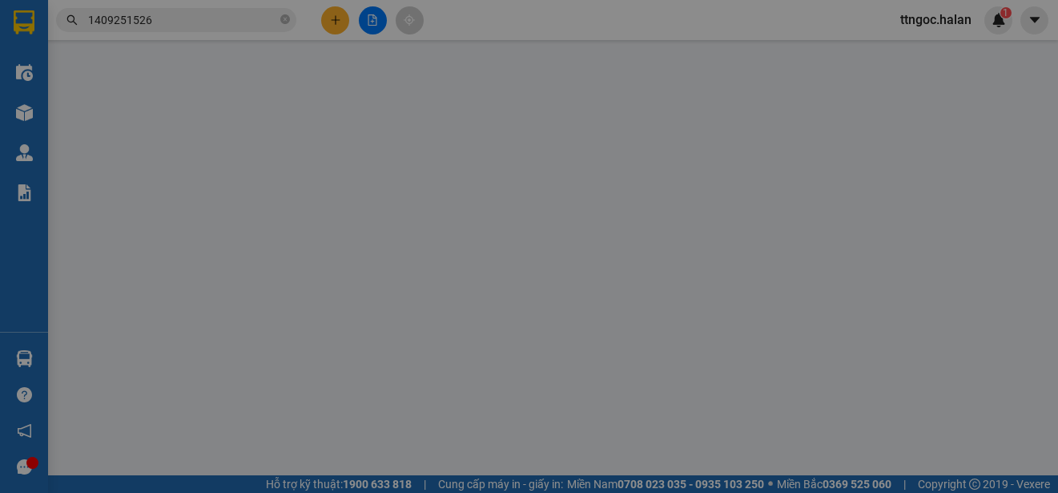
type input "80.000"
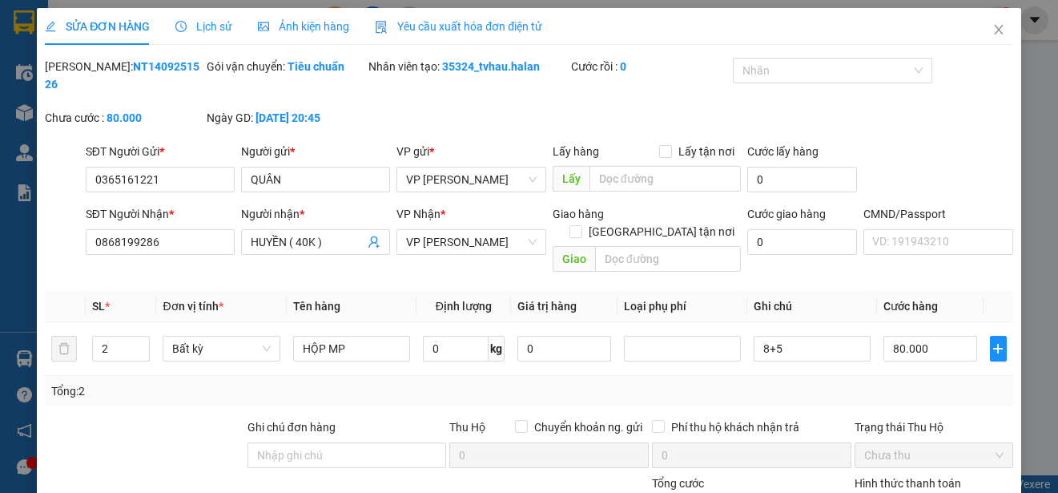
click at [465, 30] on span "Yêu cầu xuất hóa đơn điện tử" at bounding box center [458, 26] width 167 height 13
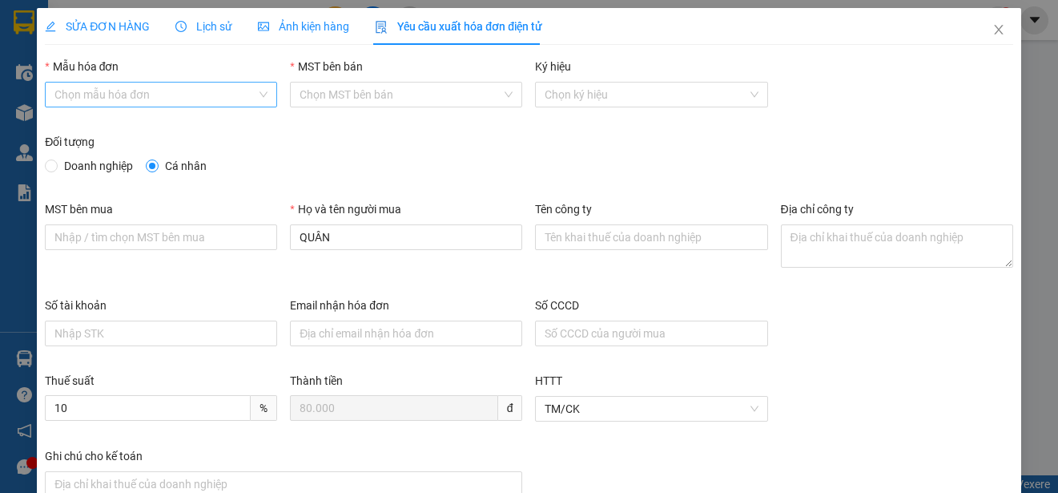
click at [130, 90] on input "Mẫu hóa đơn" at bounding box center [155, 95] width 202 height 24
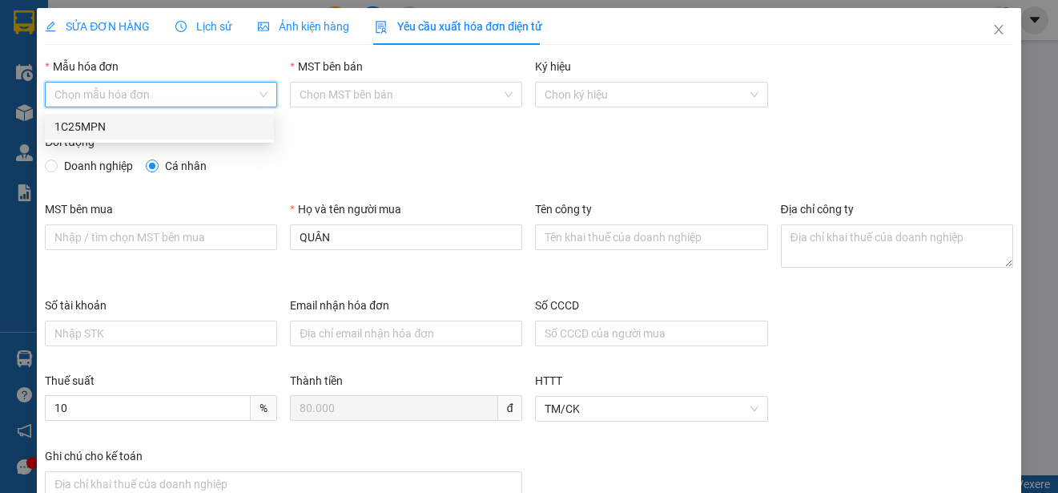
click at [86, 127] on div "1C25MPN" at bounding box center [159, 127] width 210 height 18
type input "8"
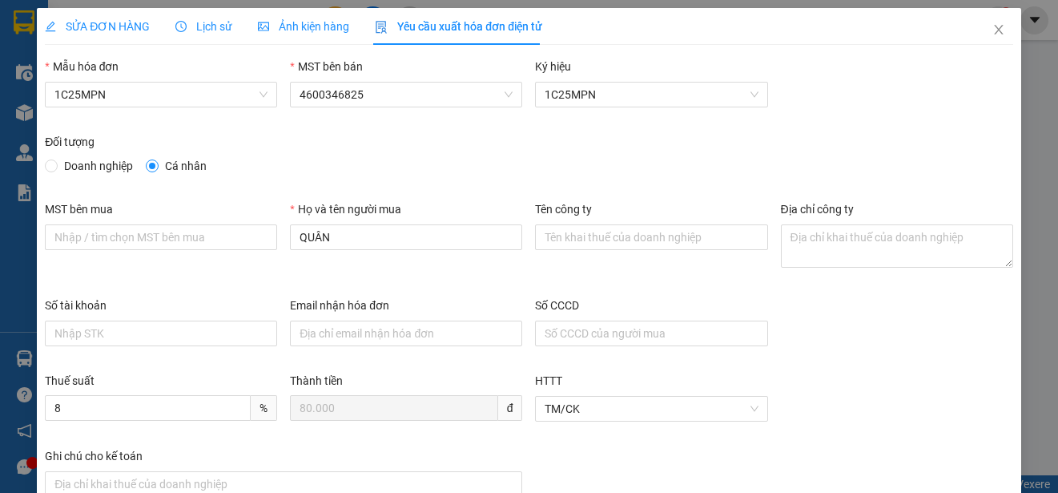
click at [69, 169] on span "Doanh nghiệp" at bounding box center [99, 166] width 82 height 18
click at [56, 169] on input "Doanh nghiệp" at bounding box center [50, 164] width 11 height 11
radio input "true"
radio input "false"
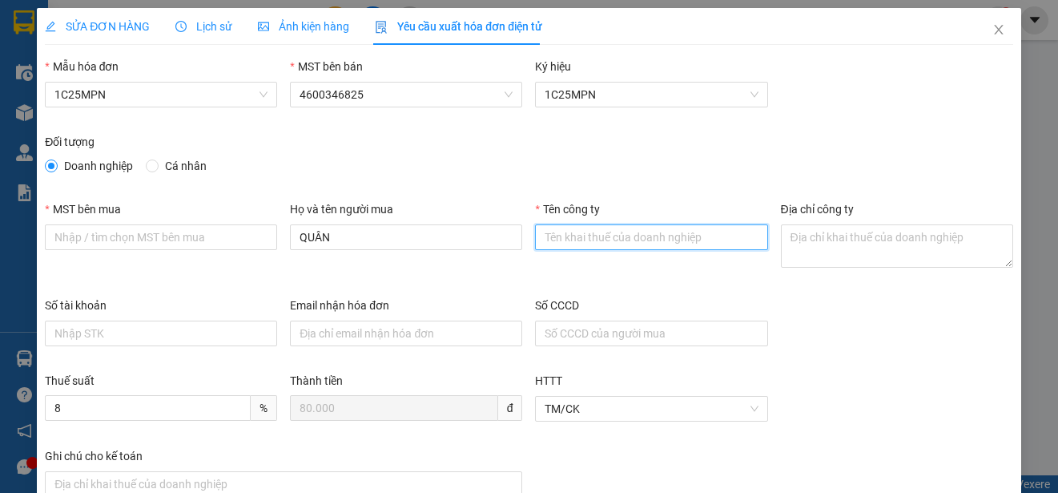
click at [582, 245] on input "Tên công ty" at bounding box center [651, 237] width 232 height 26
paste input "CÔNG TY TNHH THƯƠNG MẠI THCOS"
type input "CÔNG TY TNHH THƯƠNG MẠI THCOS"
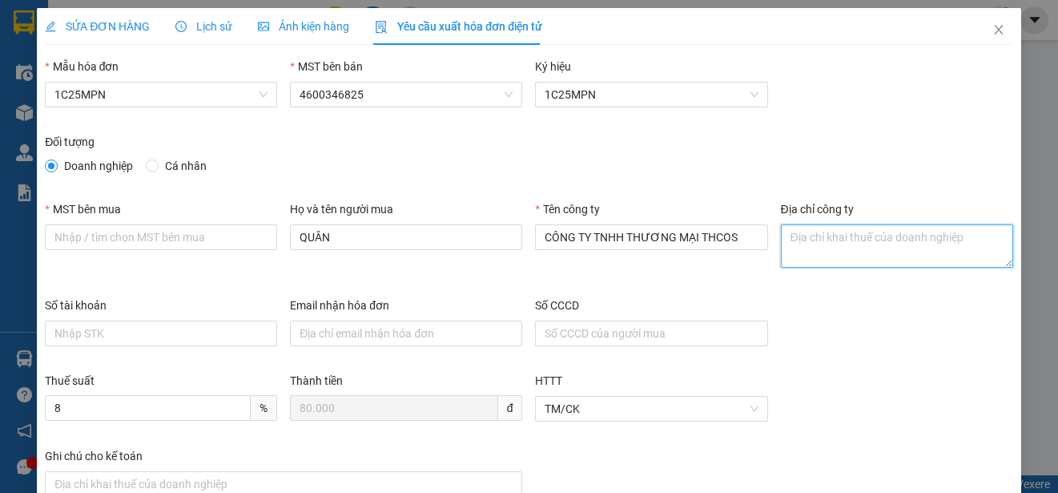
click at [816, 255] on textarea "Địa chỉ công ty" at bounding box center [897, 245] width 232 height 43
paste textarea "Số 17, ngõ 616, đường Lương Ngọc Quyến, Phường Phan Đình Phùng, Thái Nguyên"
type textarea "Số 17, ngõ 616, đường Lương Ngọc Quyến, Phường Phan Đình Phùng, Thái Nguyên"
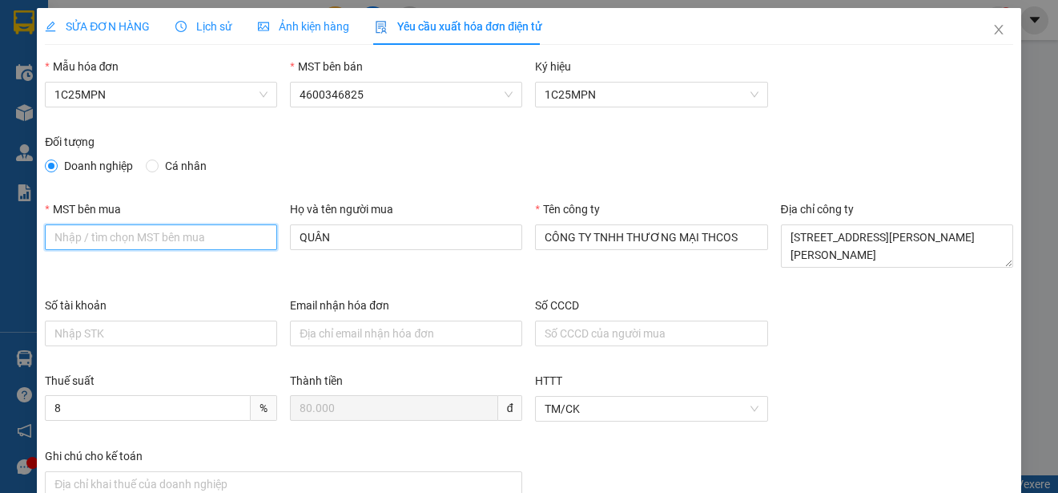
click at [73, 242] on input "MST bên mua" at bounding box center [161, 237] width 232 height 26
paste input "4601636598"
type input "4601636598"
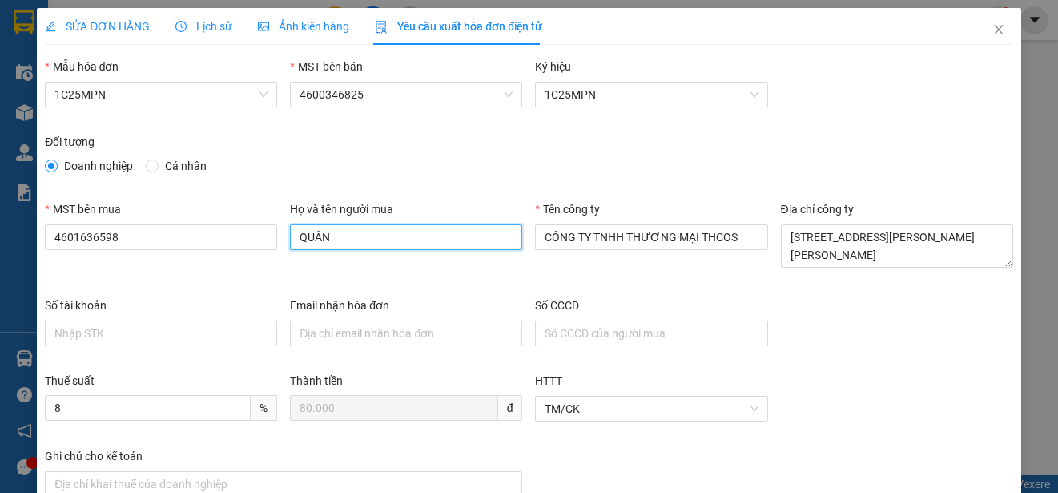
click at [335, 230] on input "QUÂN" at bounding box center [406, 237] width 232 height 26
type input "HUYỀN"
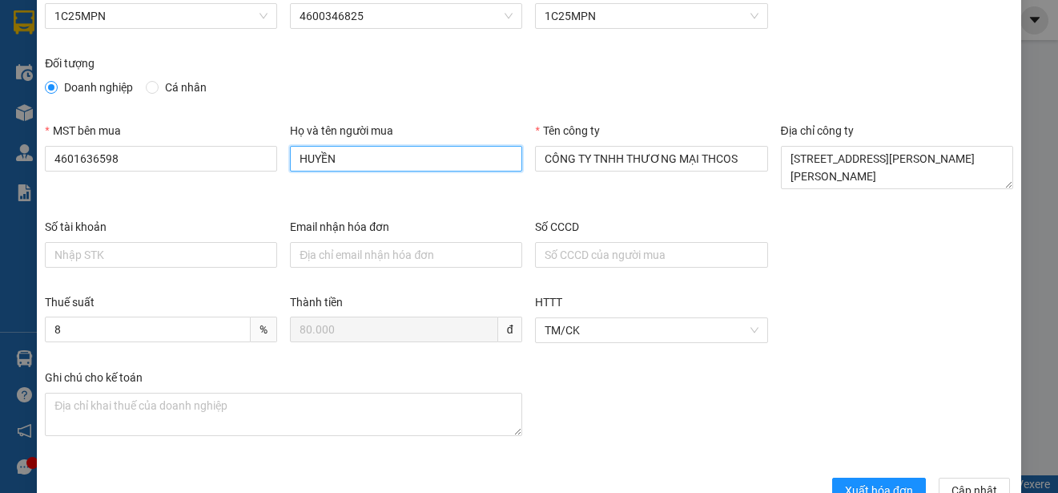
scroll to position [120, 0]
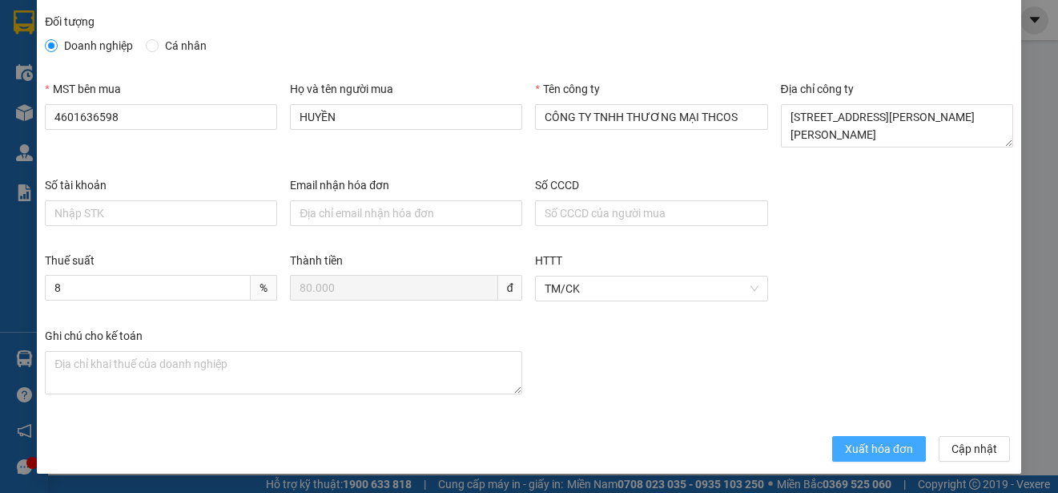
click at [871, 449] on span "Xuất hóa đơn" at bounding box center [879, 449] width 68 height 18
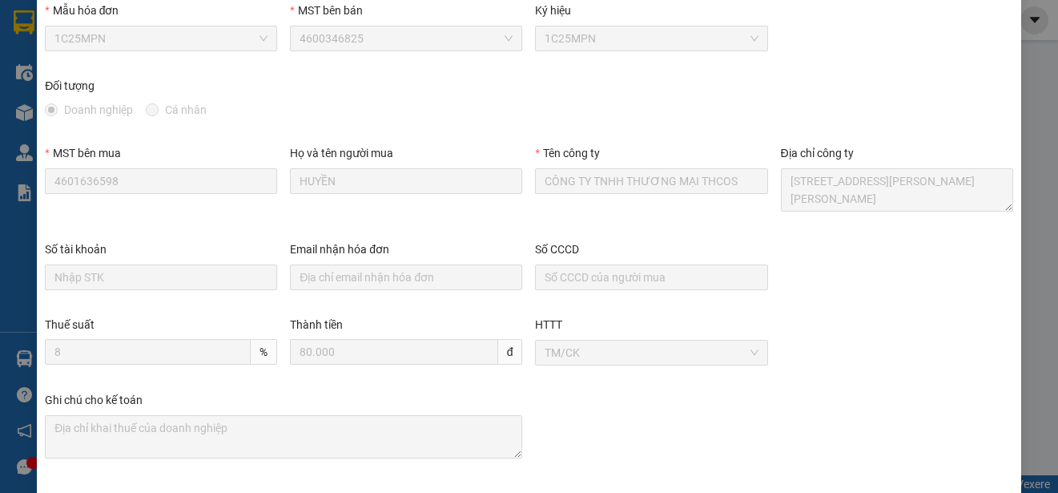
scroll to position [0, 0]
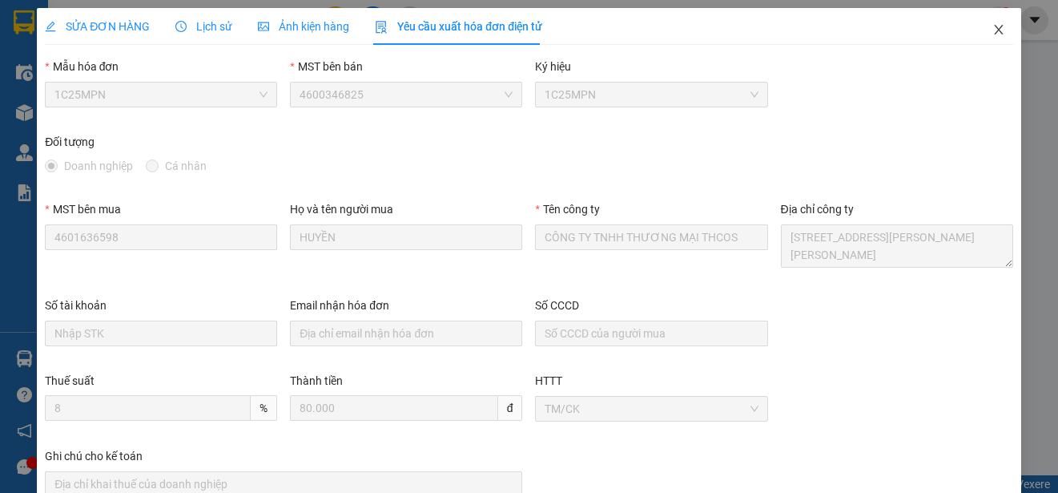
click at [990, 22] on span "Close" at bounding box center [999, 30] width 45 height 45
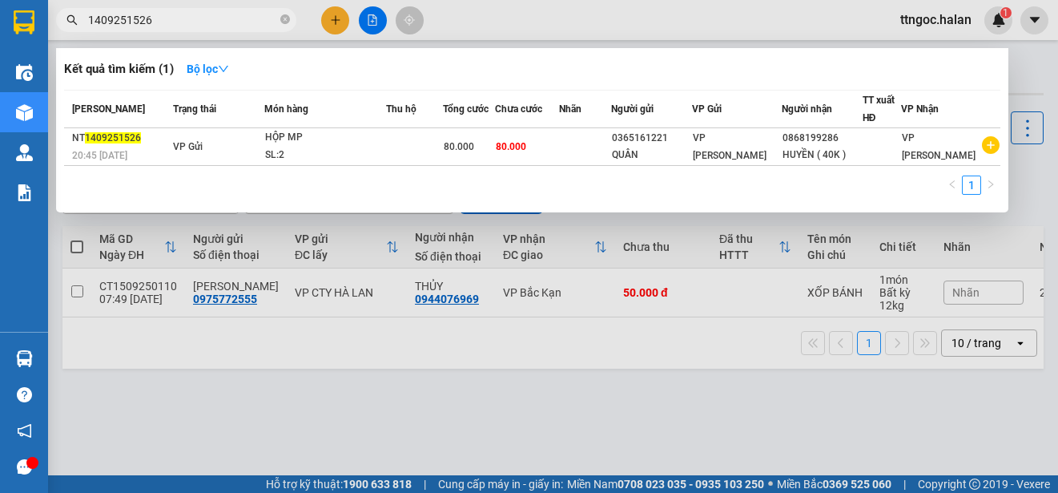
drag, startPoint x: 164, startPoint y: 17, endPoint x: 125, endPoint y: 20, distance: 39.4
click at [125, 20] on input "1409251526" at bounding box center [182, 20] width 189 height 18
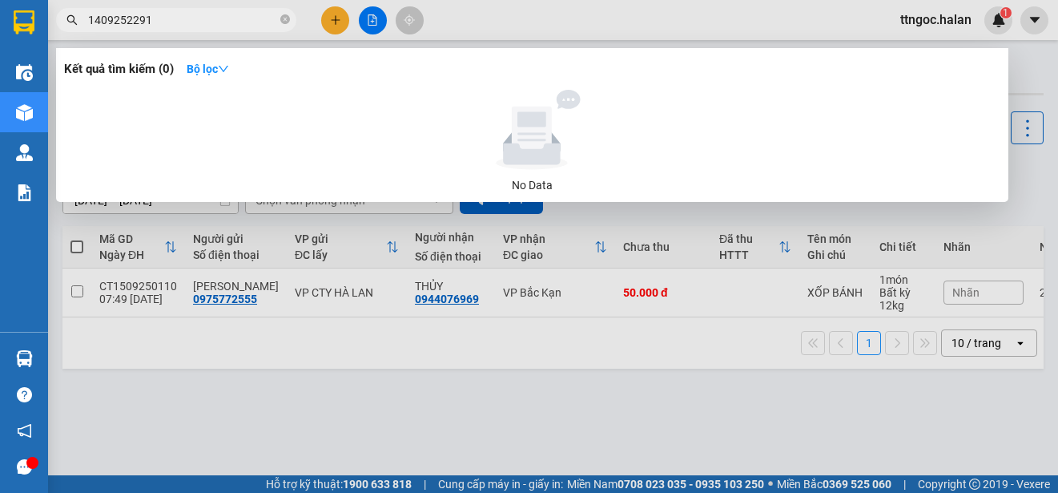
click at [99, 14] on input "1409252291" at bounding box center [182, 20] width 189 height 18
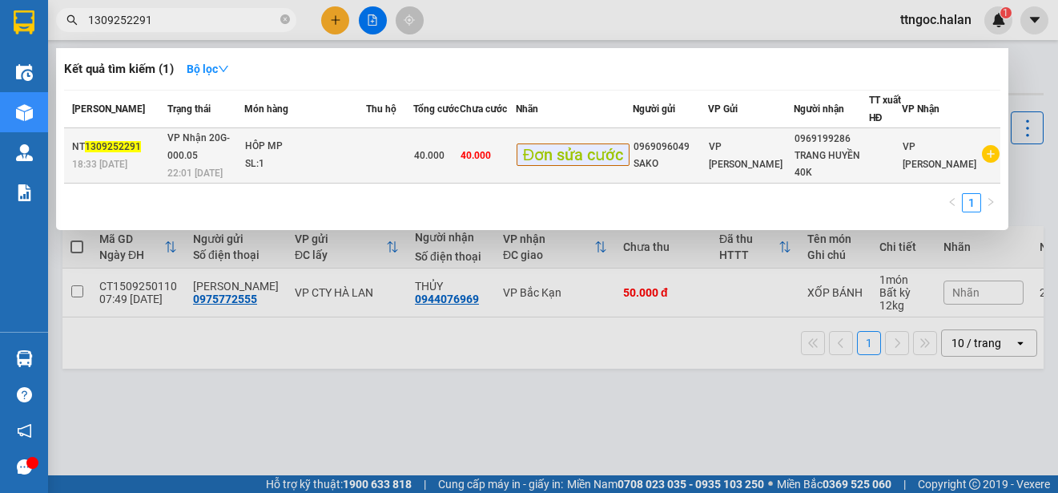
type input "1309252291"
click at [110, 147] on span "1309252291" at bounding box center [113, 146] width 56 height 11
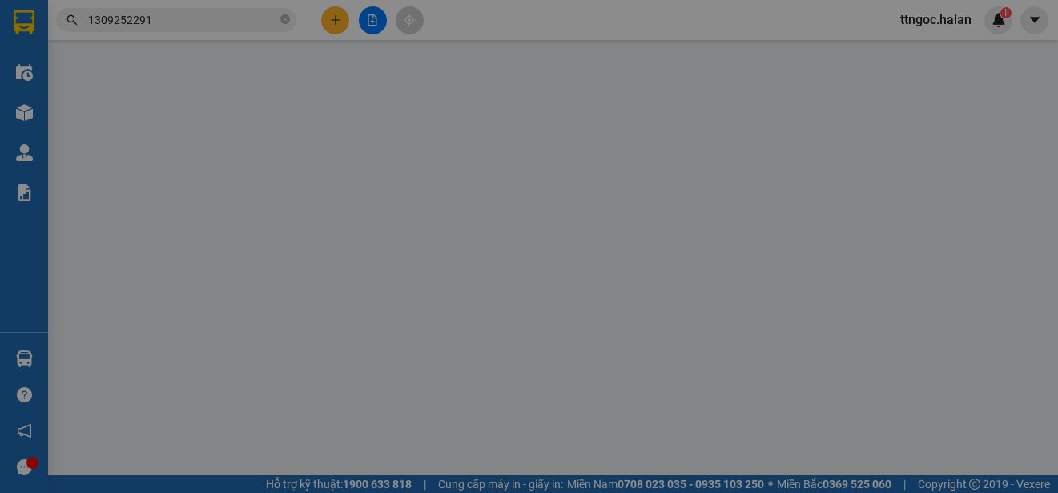
type input "0969096049"
type input "SAKO"
type input "0969199286"
type input "TRANG HUYỀN 40K"
type input "40.000"
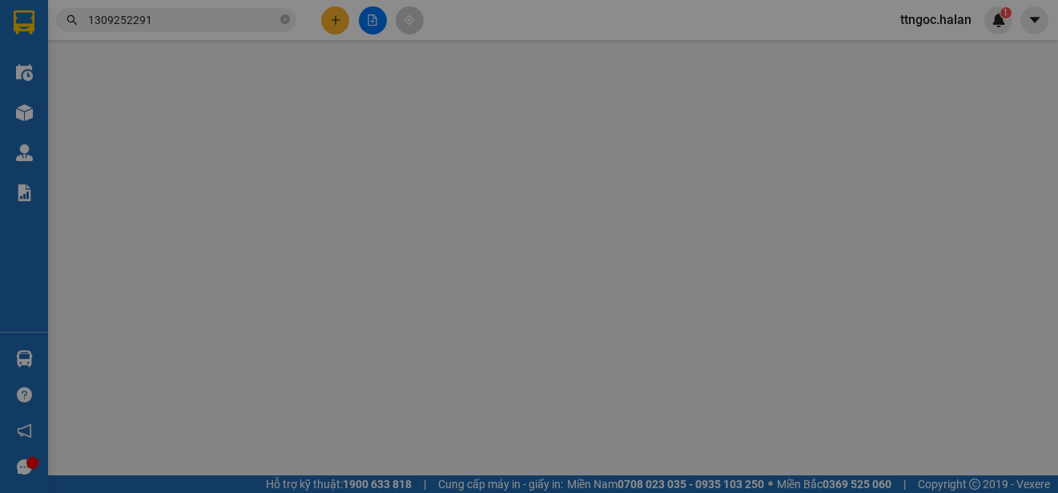
type input "40.000"
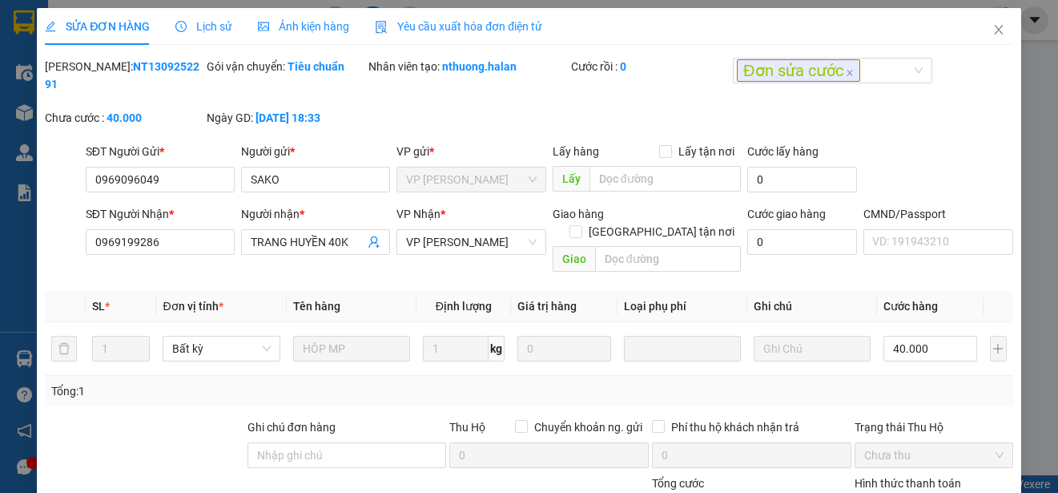
drag, startPoint x: 502, startPoint y: 20, endPoint x: 445, endPoint y: 51, distance: 65.6
click at [502, 21] on span "Yêu cầu xuất hóa đơn điện tử" at bounding box center [458, 26] width 167 height 13
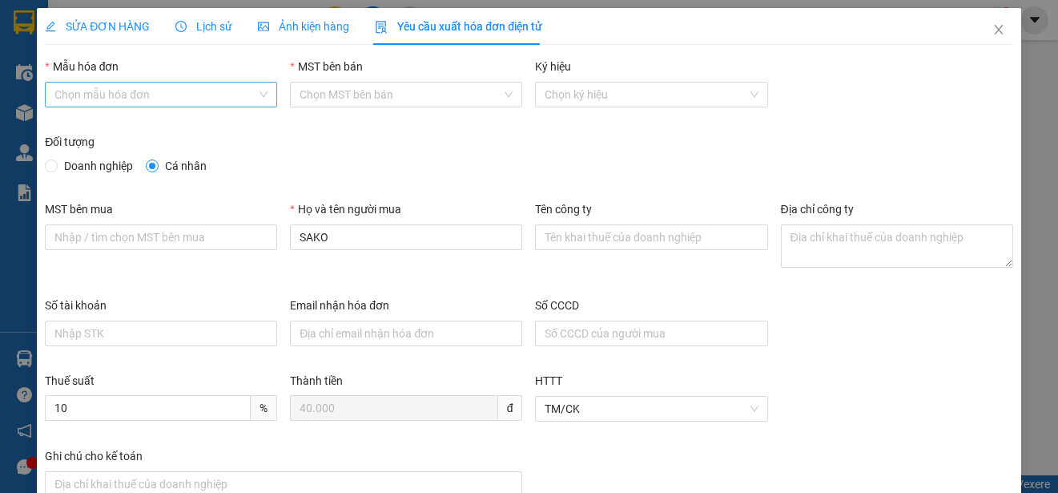
click at [218, 90] on input "Mẫu hóa đơn" at bounding box center [155, 95] width 202 height 24
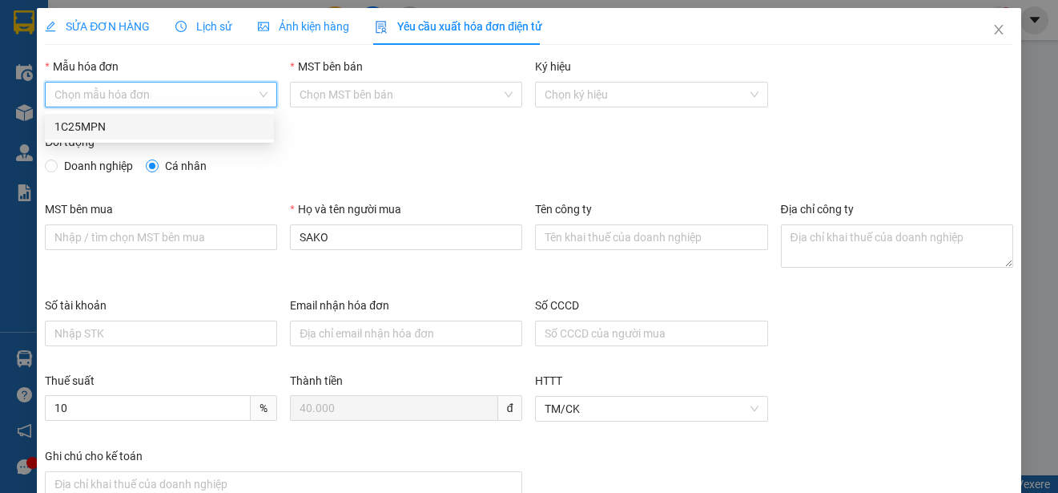
click at [112, 135] on div "1C25MPN" at bounding box center [159, 127] width 210 height 18
type input "8"
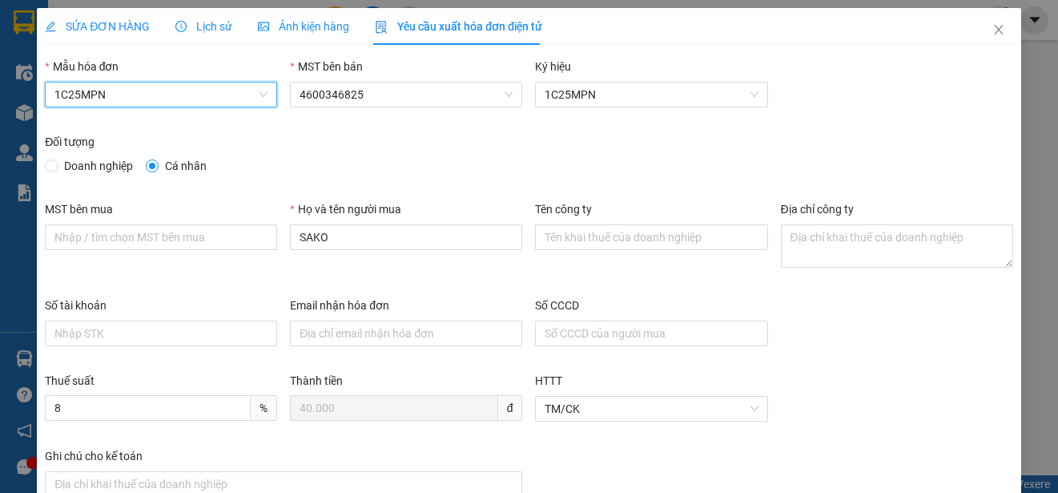
click at [95, 167] on span "Doanh nghiệp" at bounding box center [99, 166] width 82 height 18
click at [56, 167] on input "Doanh nghiệp" at bounding box center [50, 164] width 11 height 11
radio input "true"
radio input "false"
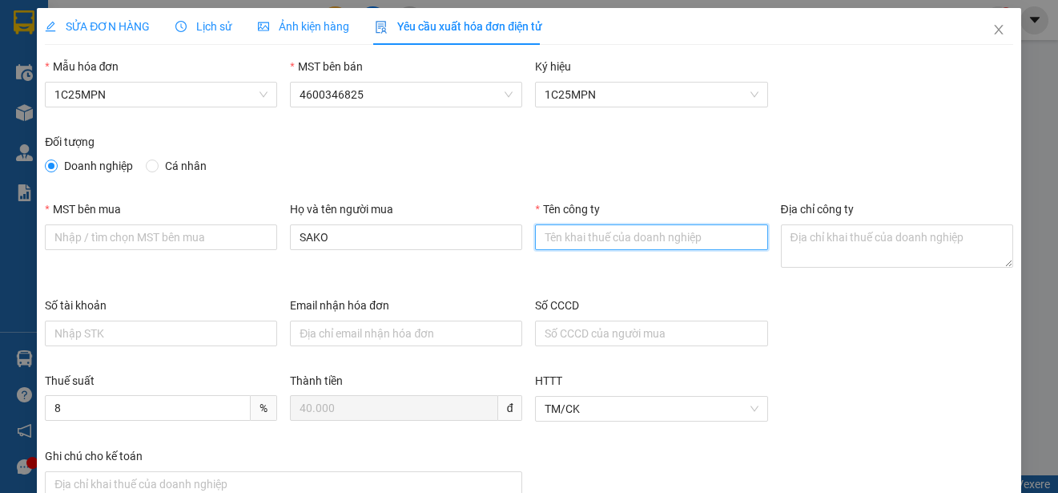
click at [563, 247] on input "Tên công ty" at bounding box center [651, 237] width 232 height 26
paste input "CÔNG TY TNHH THƯƠNG MẠI THCOS"
type input "CÔNG TY TNHH THƯƠNG MẠI THCOS"
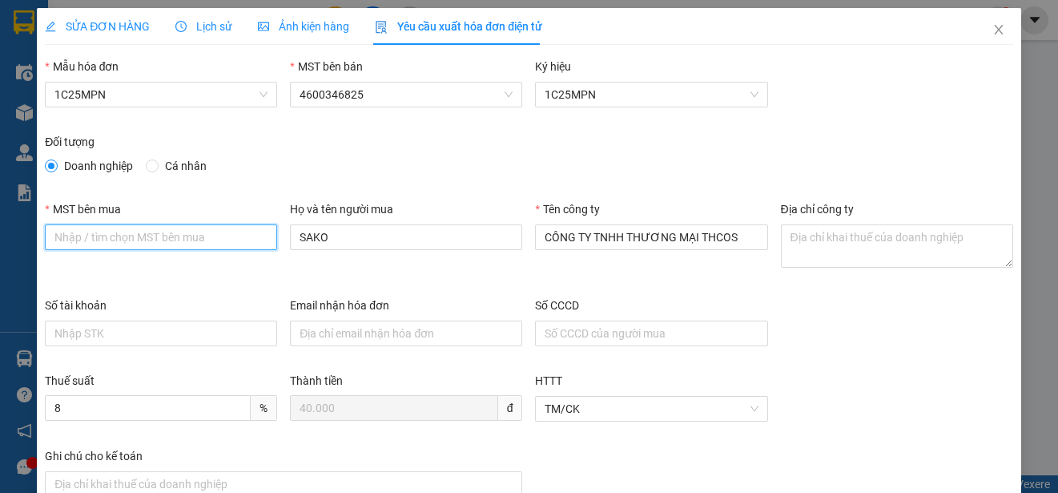
click at [49, 233] on input "MST bên mua" at bounding box center [161, 237] width 232 height 26
paste input "4601636598"
click at [54, 235] on input "4601636598" at bounding box center [161, 237] width 232 height 26
click at [59, 236] on input "4601636598" at bounding box center [161, 237] width 232 height 26
type input "4601636598"
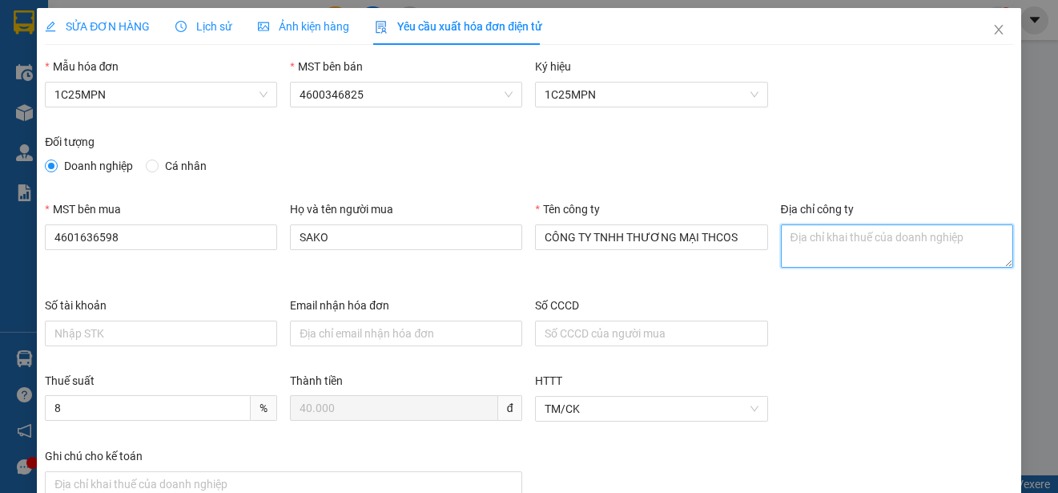
click at [787, 246] on textarea "Địa chỉ công ty" at bounding box center [897, 245] width 232 height 43
paste textarea "Số 17, ngõ 616, đường Lương Ngọc Quyến, Phường Phan Đình Phùng, Thái Nguyên"
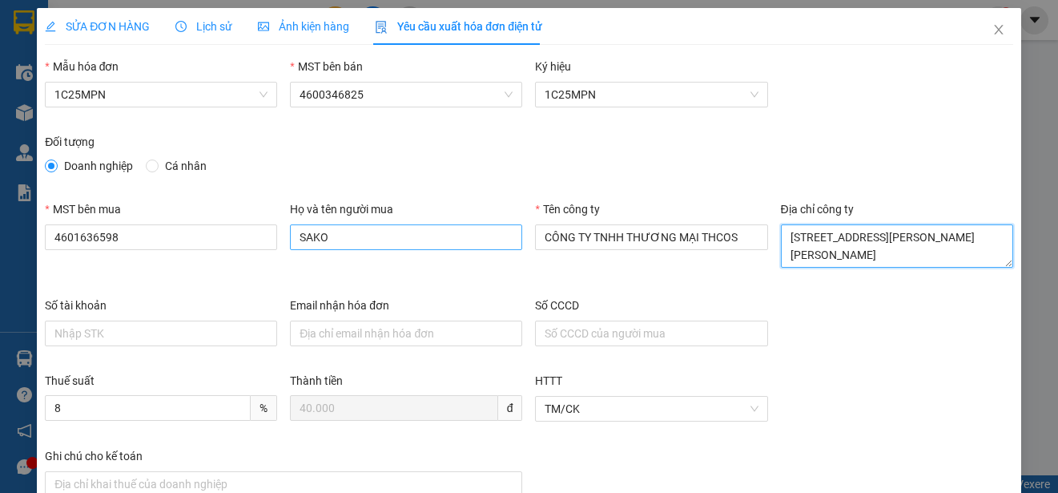
type textarea "Số 17, ngõ 616, đường Lương Ngọc Quyến, Phường Phan Đình Phùng, Thái Nguyên"
click at [359, 243] on input "SAKO" at bounding box center [406, 237] width 232 height 26
type input "HUYỀN"
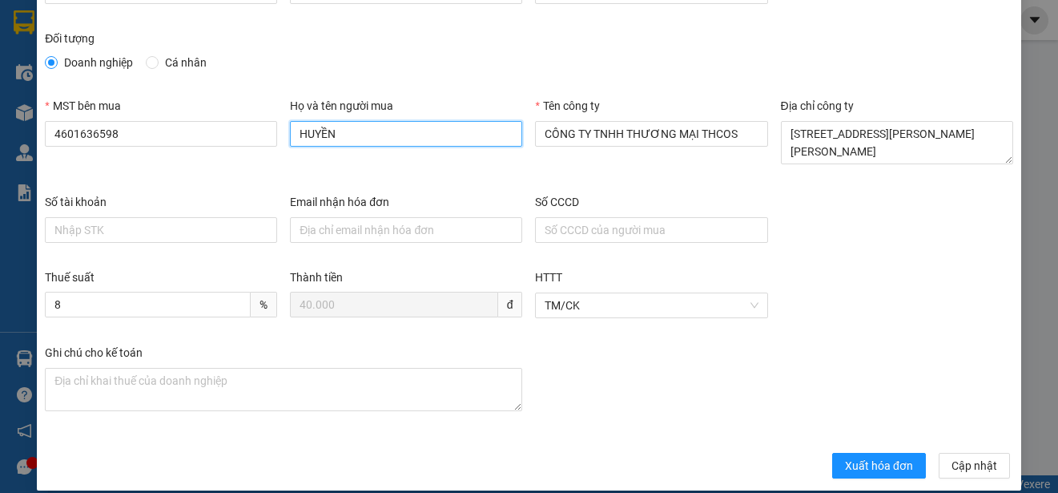
scroll to position [120, 0]
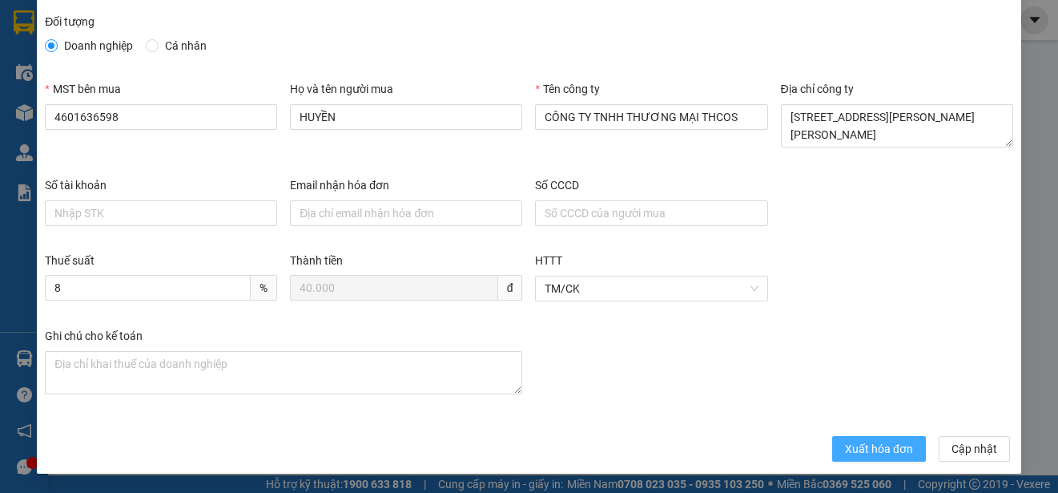
click at [862, 451] on span "Xuất hóa đơn" at bounding box center [879, 449] width 68 height 18
